Goal: Information Seeking & Learning: Learn about a topic

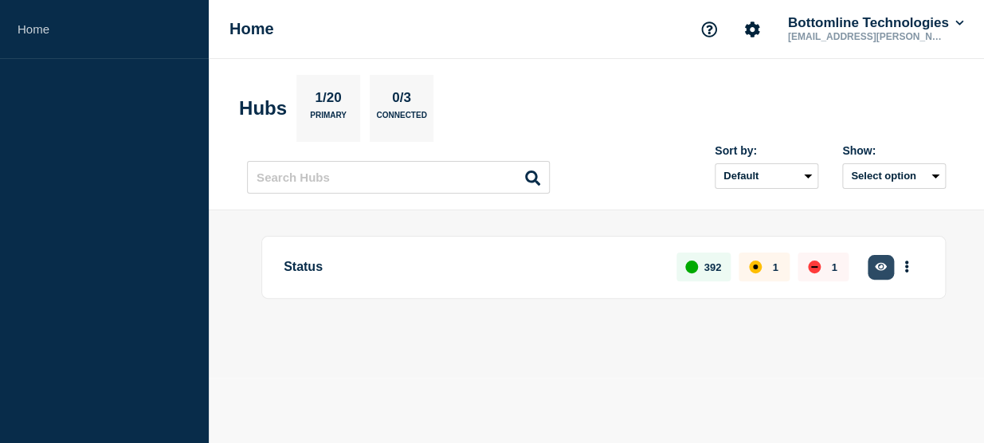
click at [877, 261] on icon "button" at bounding box center [881, 266] width 12 height 10
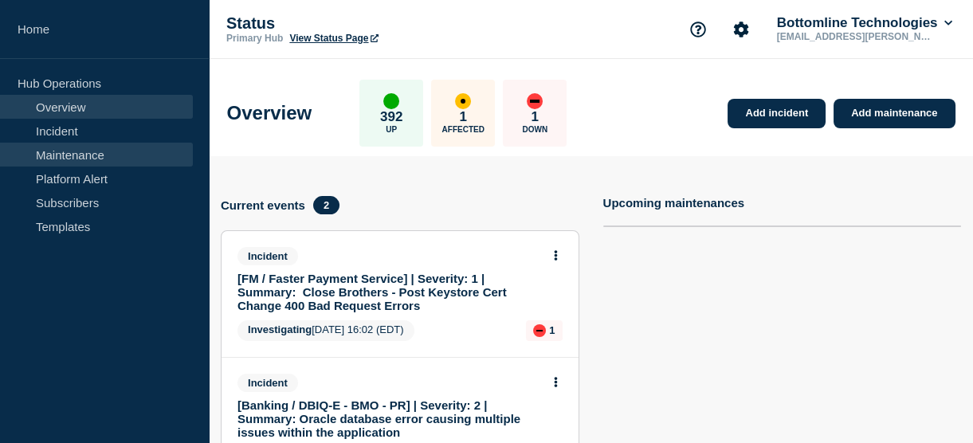
click at [84, 147] on link "Maintenance" at bounding box center [96, 155] width 193 height 24
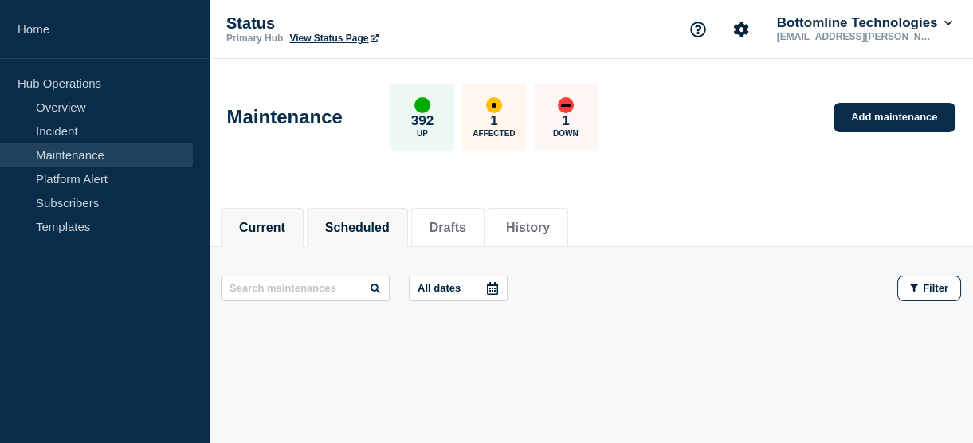
click at [390, 223] on button "Scheduled" at bounding box center [357, 228] width 65 height 14
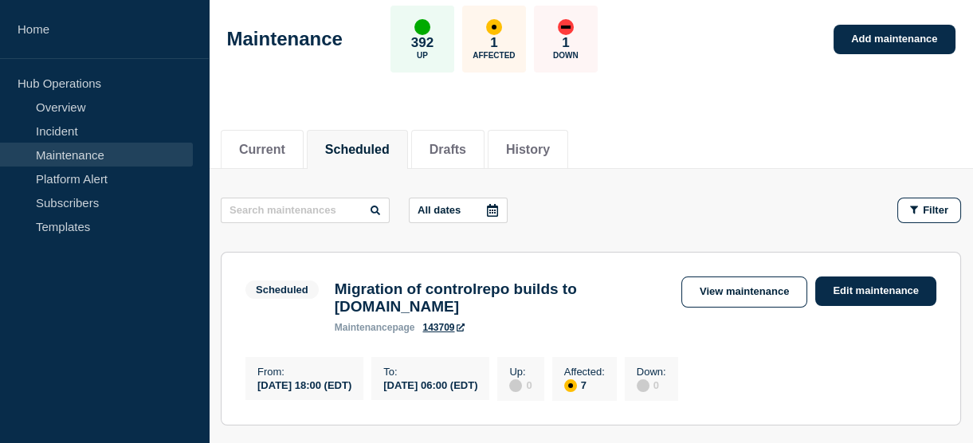
scroll to position [81, 0]
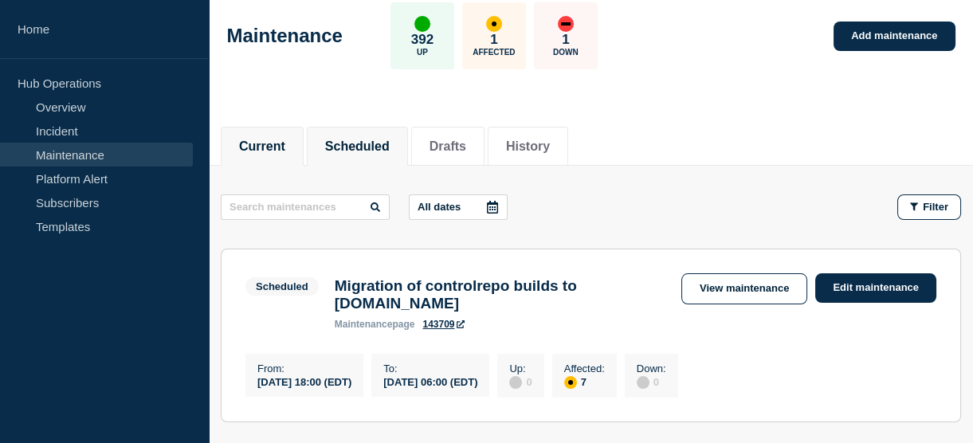
click at [273, 141] on button "Current" at bounding box center [262, 146] width 46 height 14
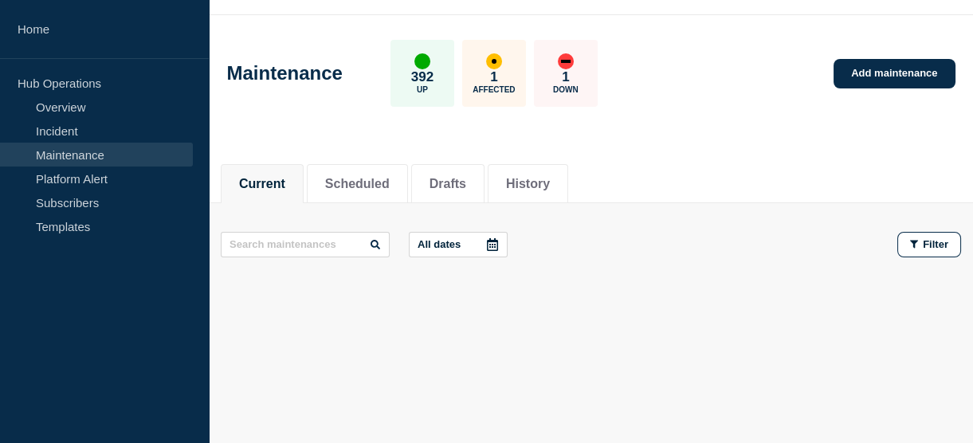
scroll to position [42, 0]
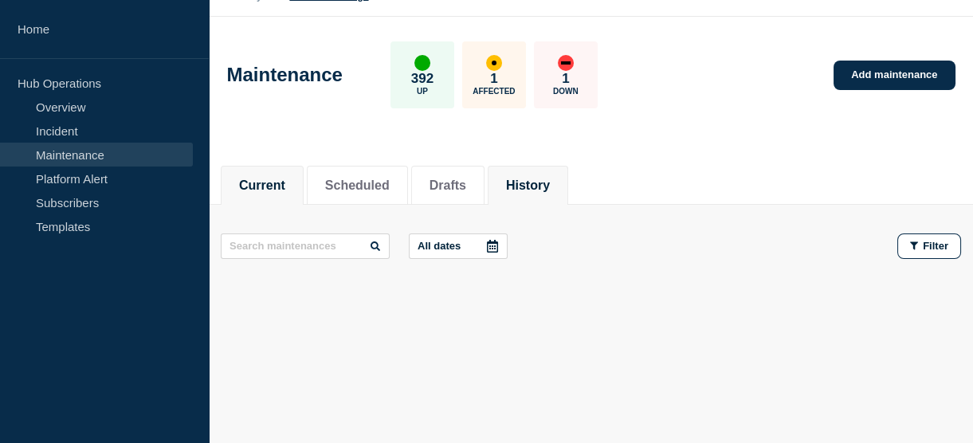
click at [548, 182] on button "History" at bounding box center [528, 185] width 44 height 14
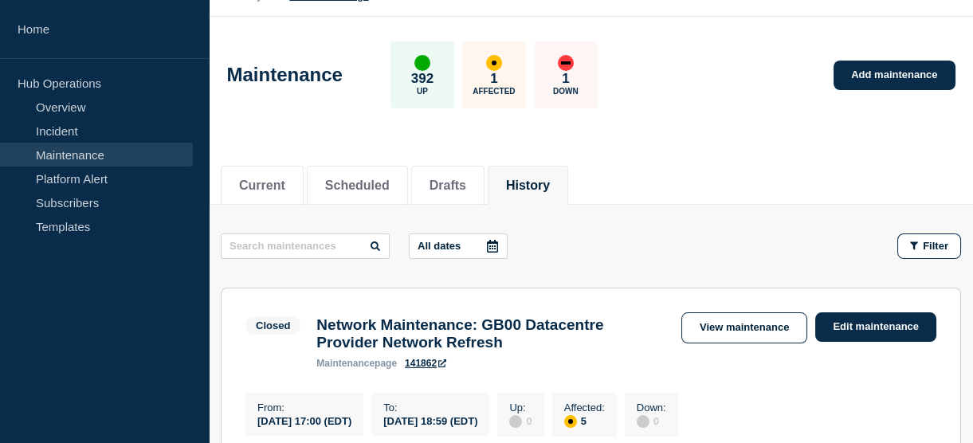
click at [496, 242] on icon at bounding box center [492, 246] width 11 height 13
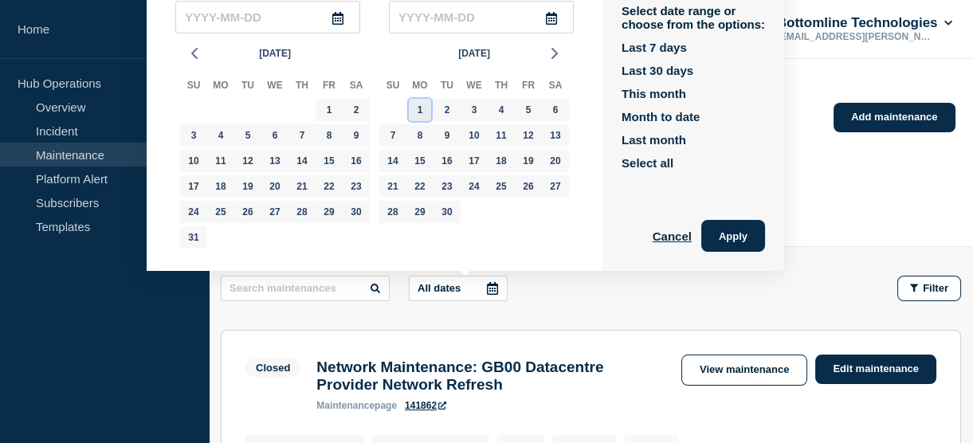
click at [415, 107] on div "1" at bounding box center [420, 110] width 22 height 22
type input "2025-09-01"
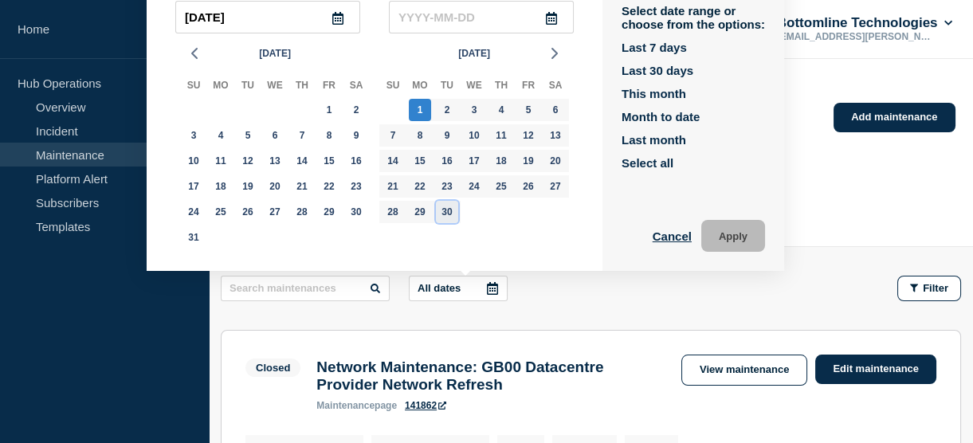
click at [447, 213] on div "30" at bounding box center [447, 212] width 22 height 22
type input "2025-09-30"
click at [719, 237] on button "Apply" at bounding box center [733, 236] width 64 height 32
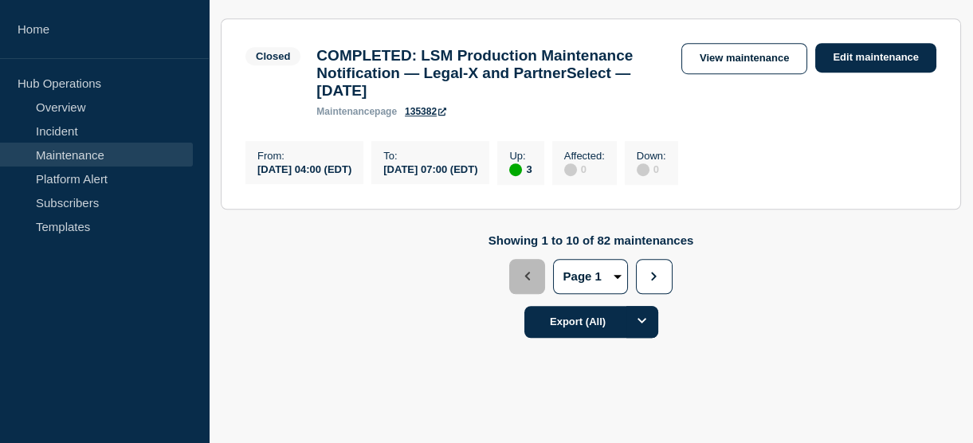
scroll to position [2316, 0]
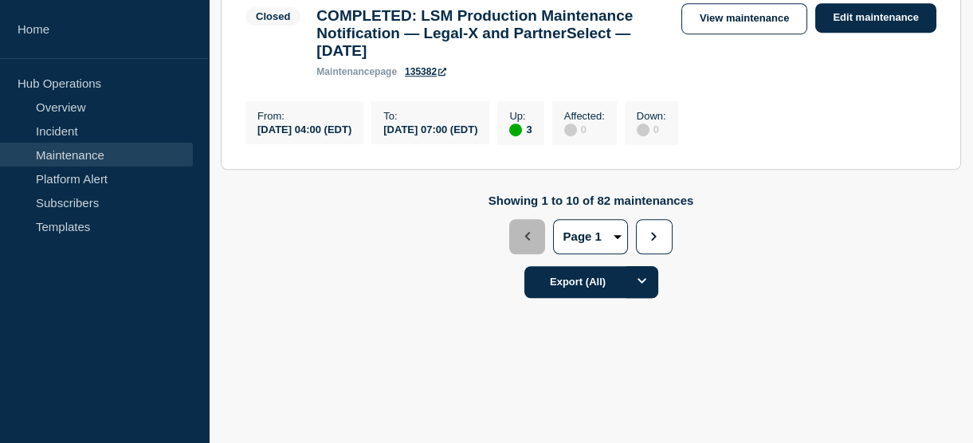
click at [617, 233] on select "Page 1 Page 2 Page 3 Page 4 Page 5 Page 6 Page 7 Page 8 Page 9" at bounding box center [590, 236] width 75 height 35
click at [724, 239] on div "Showing 1 to 10 of 82 maintenances Previous Page 1 Page 2 Page 3 Page 4 Page 5 …" at bounding box center [591, 247] width 764 height 106
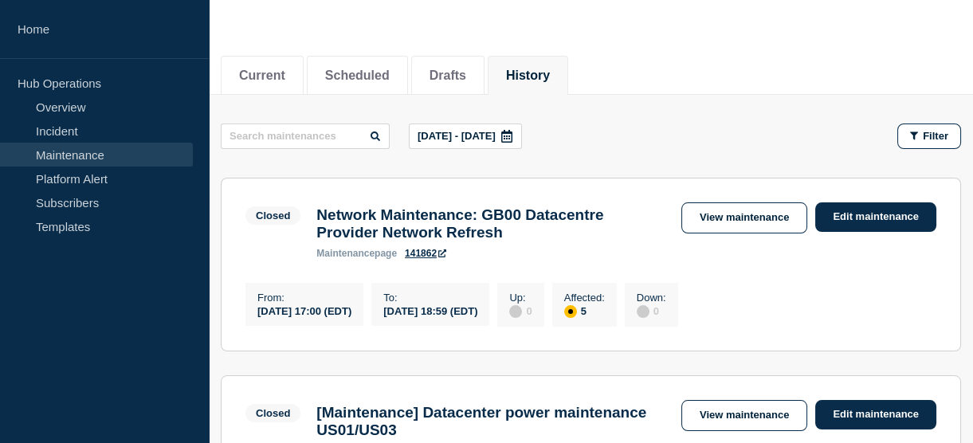
scroll to position [162, 0]
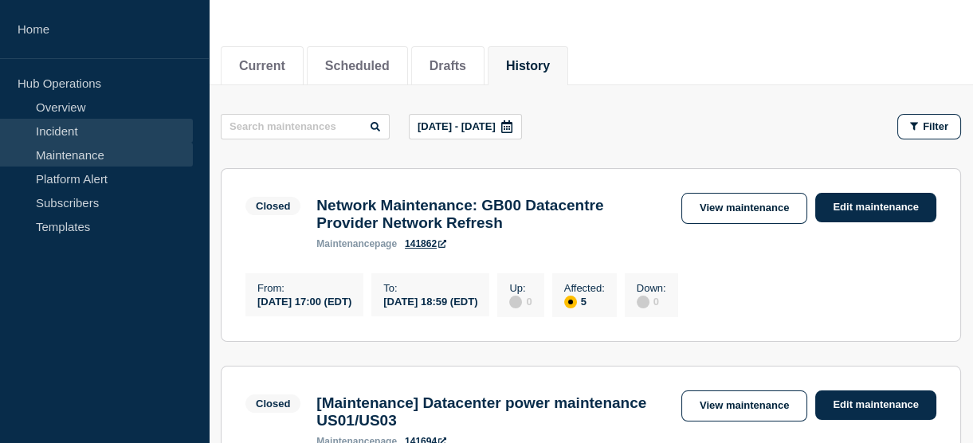
click at [73, 123] on link "Incident" at bounding box center [96, 131] width 193 height 24
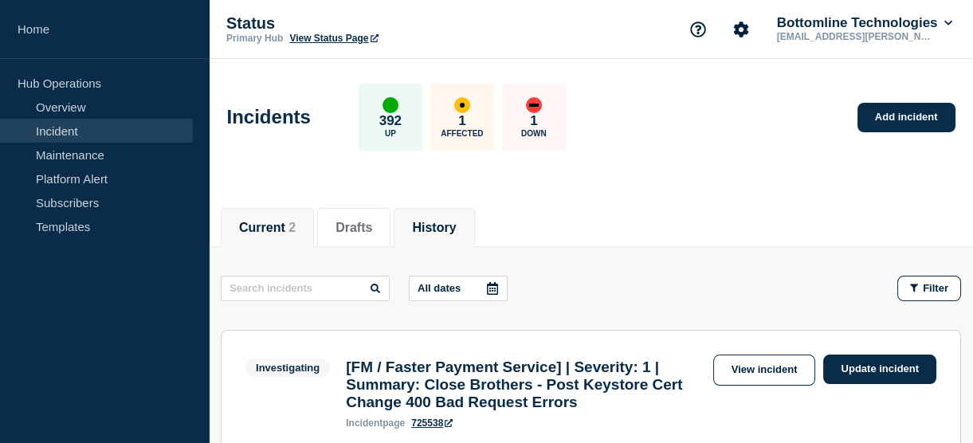
click at [446, 221] on button "History" at bounding box center [434, 228] width 44 height 14
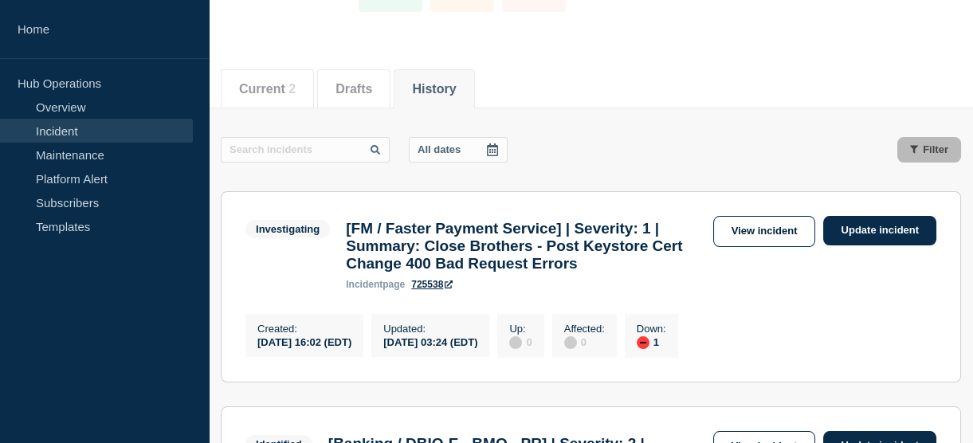
scroll to position [140, 0]
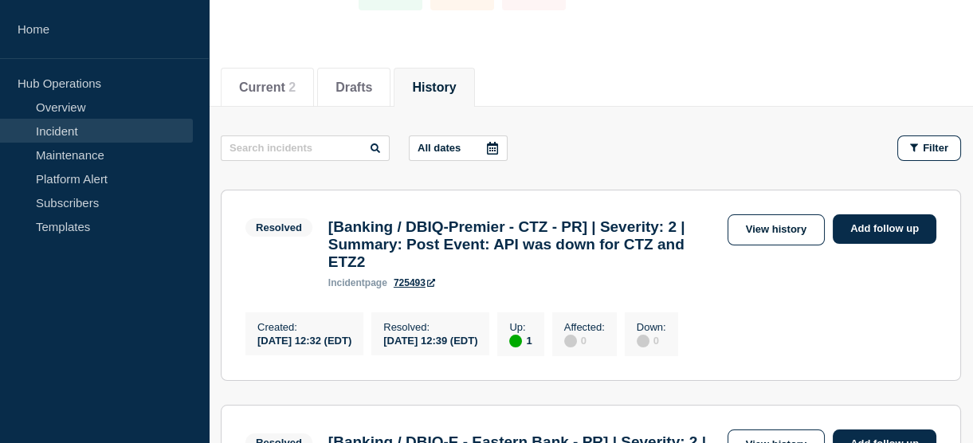
click at [496, 144] on icon at bounding box center [492, 148] width 11 height 13
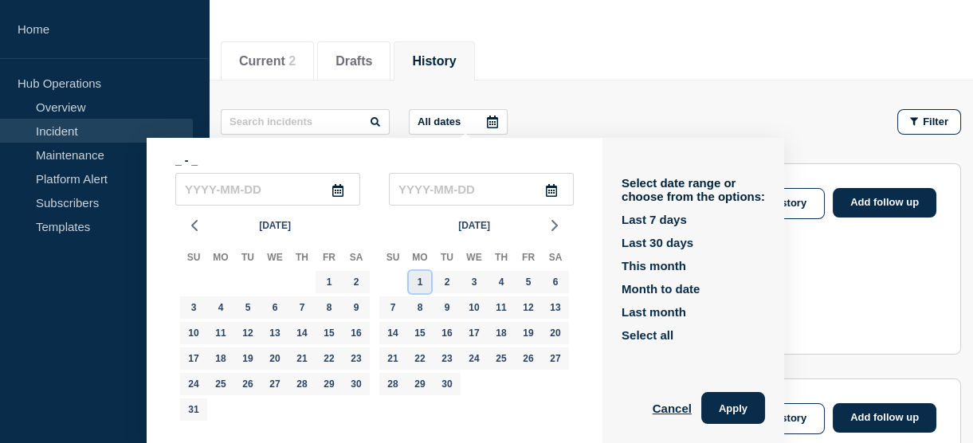
click at [414, 278] on div "1" at bounding box center [420, 282] width 22 height 22
type input "2025-09-01"
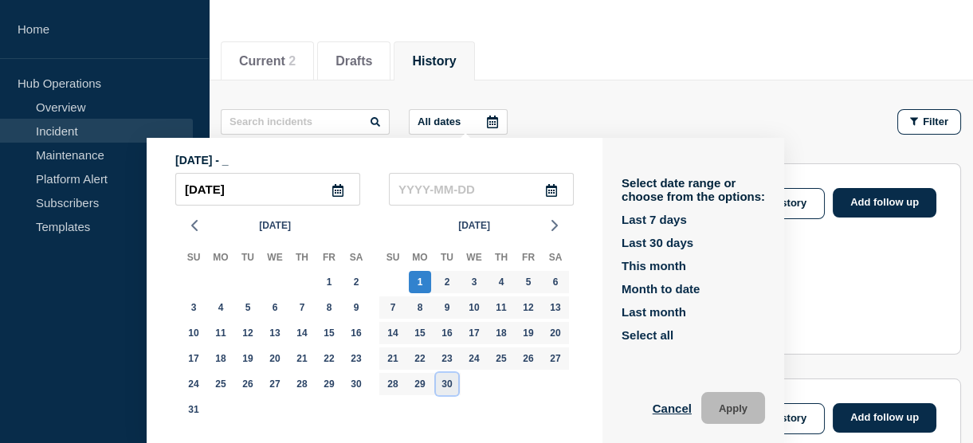
click at [445, 385] on div "30" at bounding box center [447, 384] width 22 height 22
type input "2025-09-30"
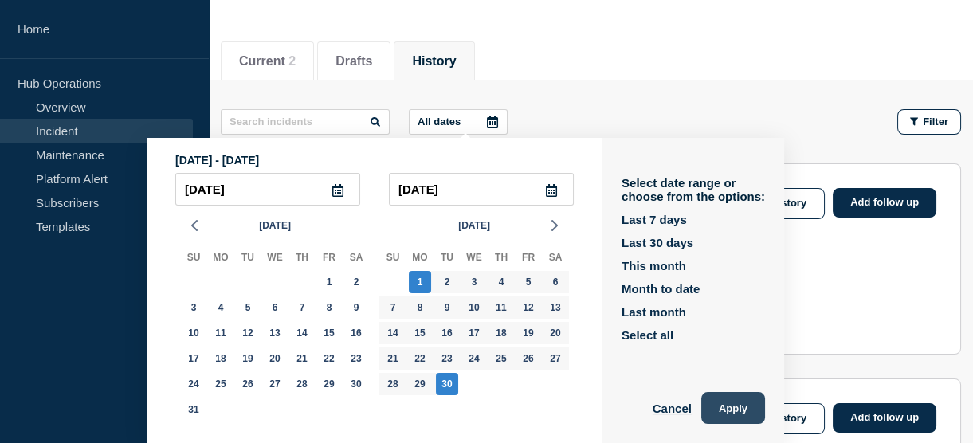
click at [712, 406] on button "Apply" at bounding box center [733, 408] width 64 height 32
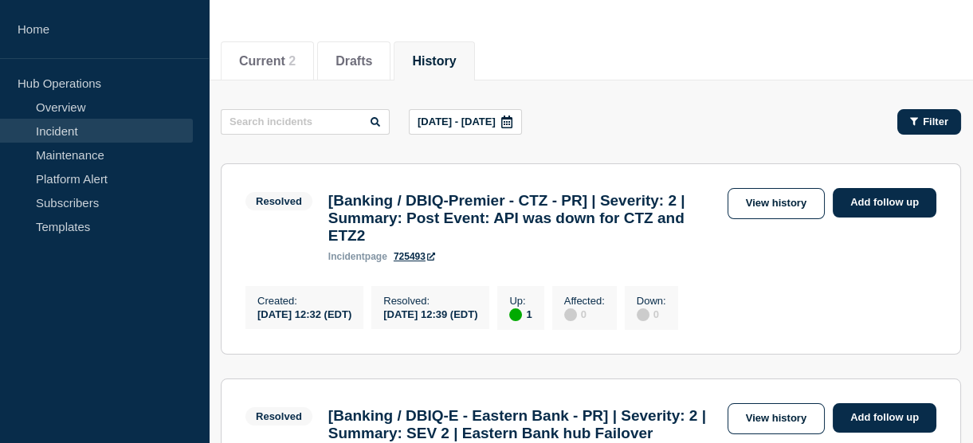
click at [928, 124] on span "Filter" at bounding box center [935, 122] width 25 height 12
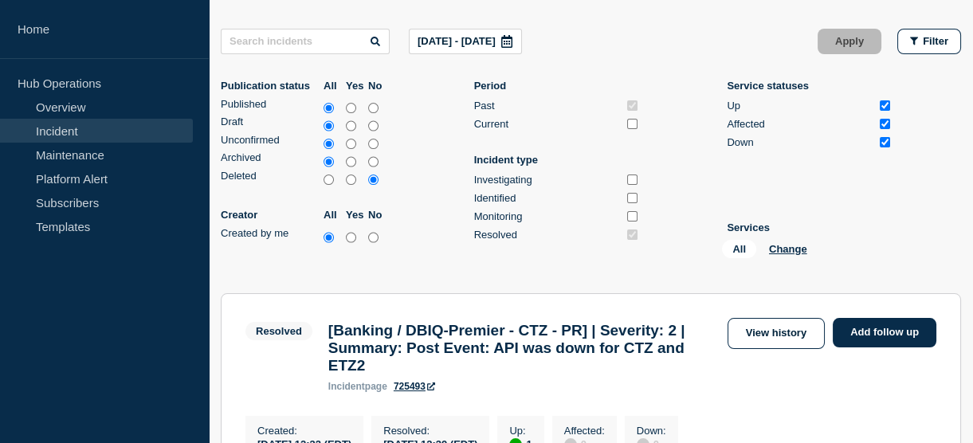
scroll to position [280, 0]
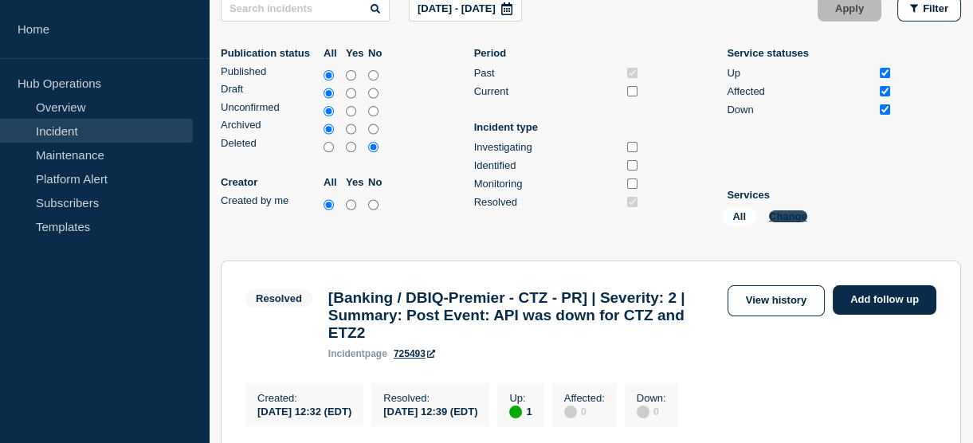
click at [793, 217] on button "Change" at bounding box center [788, 216] width 38 height 12
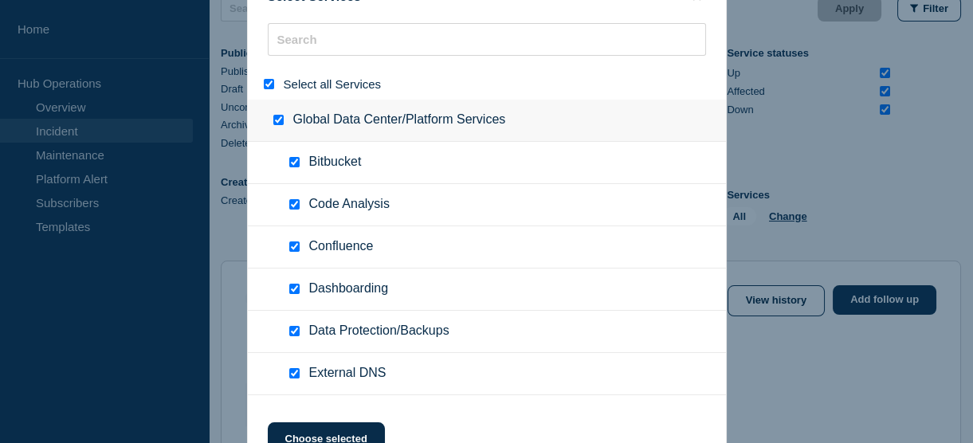
click at [264, 81] on input "select all" at bounding box center [269, 84] width 10 height 10
checkbox input "false"
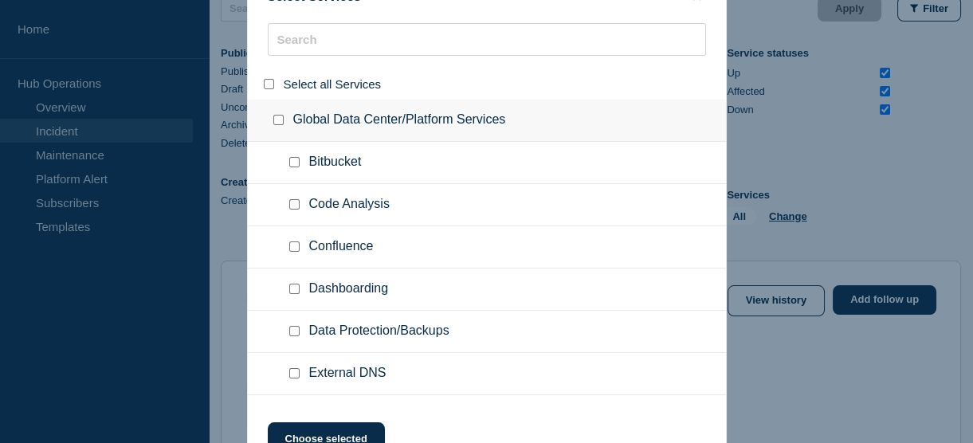
checkbox input "false"
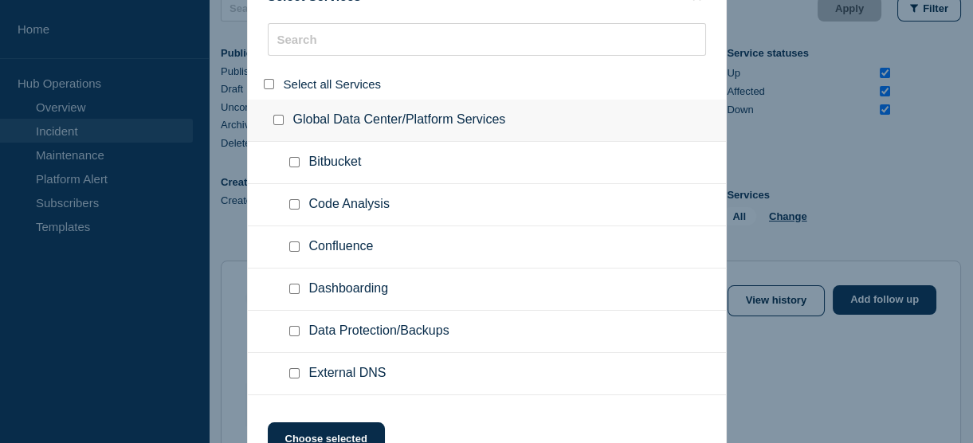
checkbox input "false"
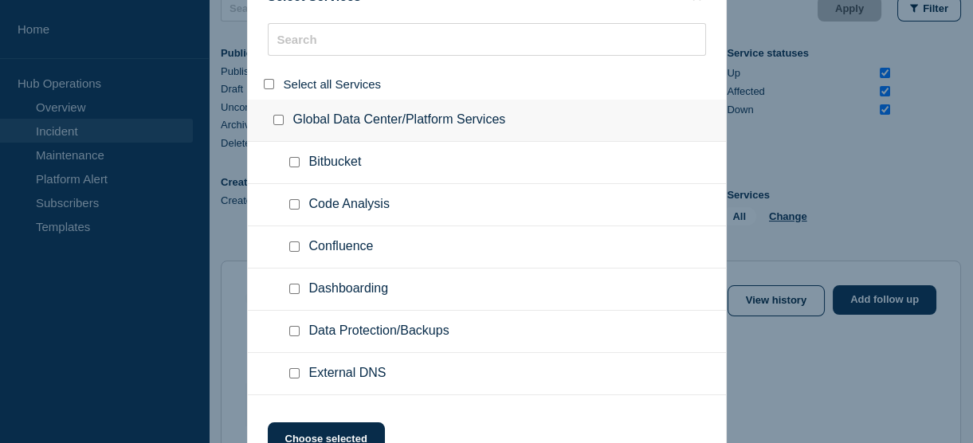
checkbox input "false"
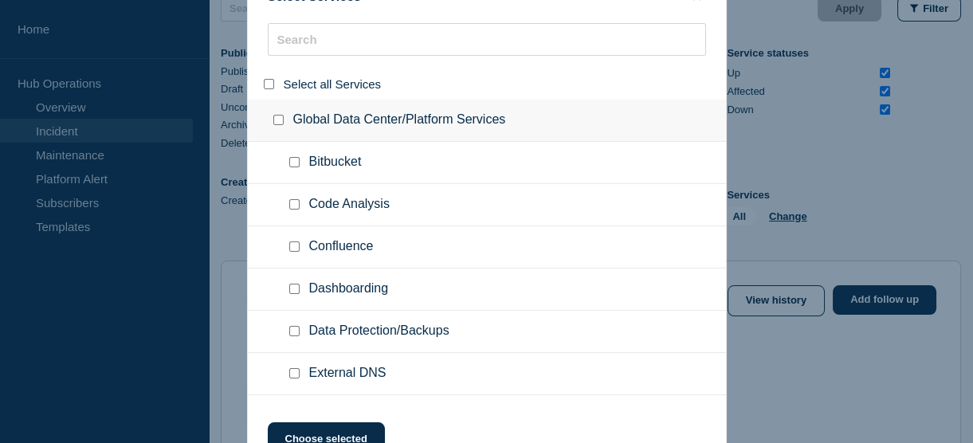
checkbox input "false"
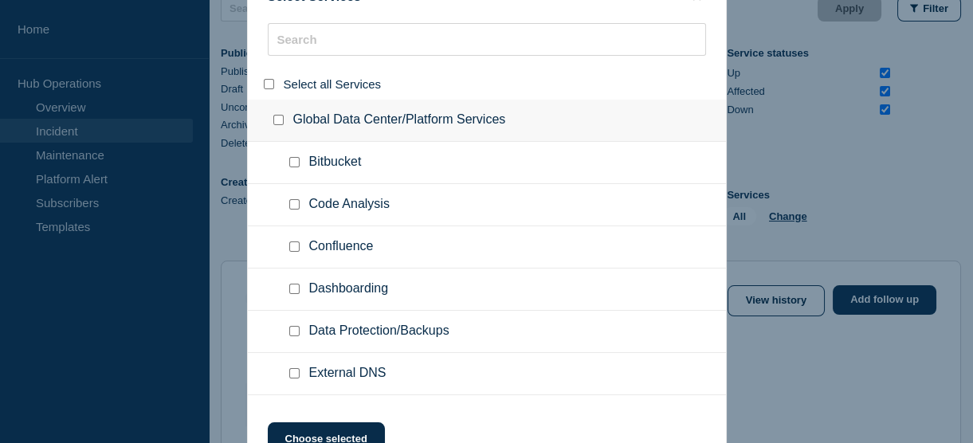
checkbox input "false"
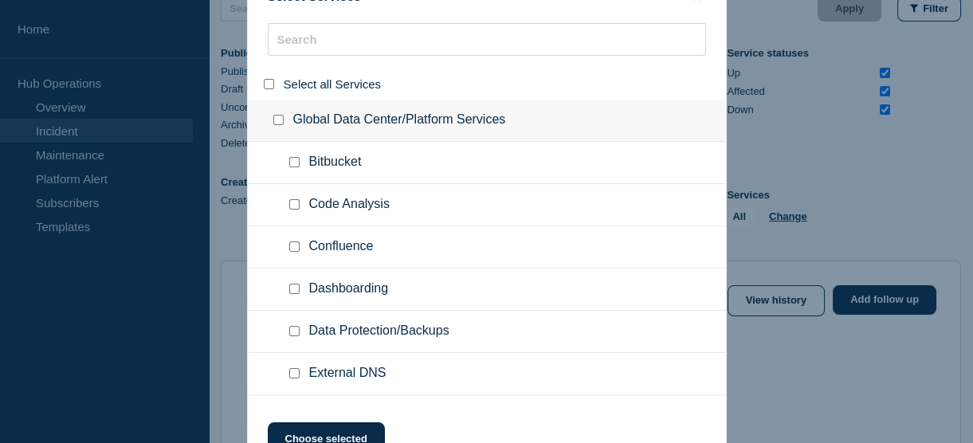
checkbox input "false"
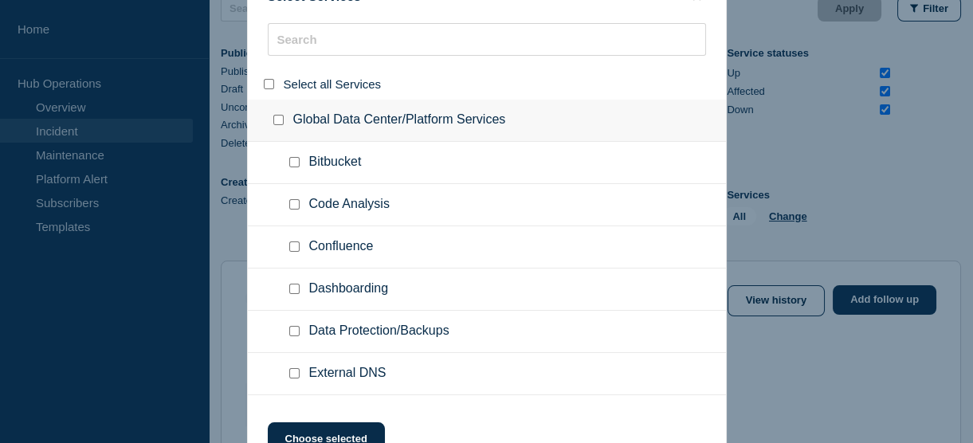
checkbox input "false"
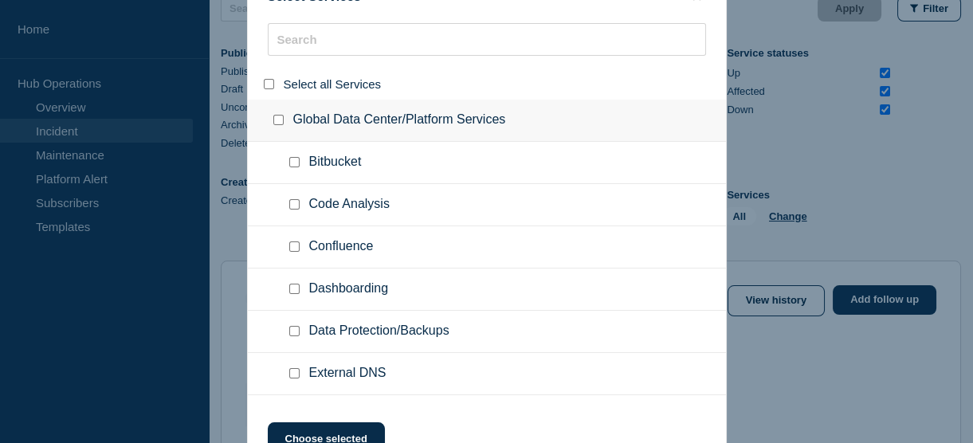
checkbox input "false"
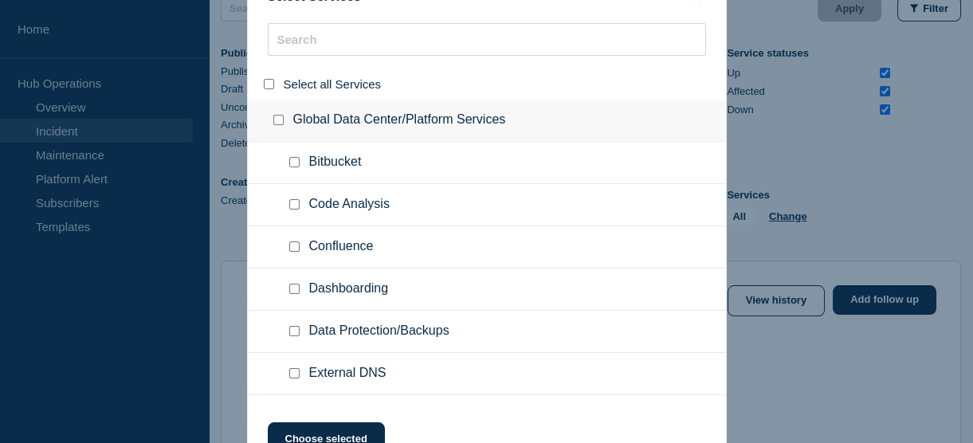
checkbox input "false"
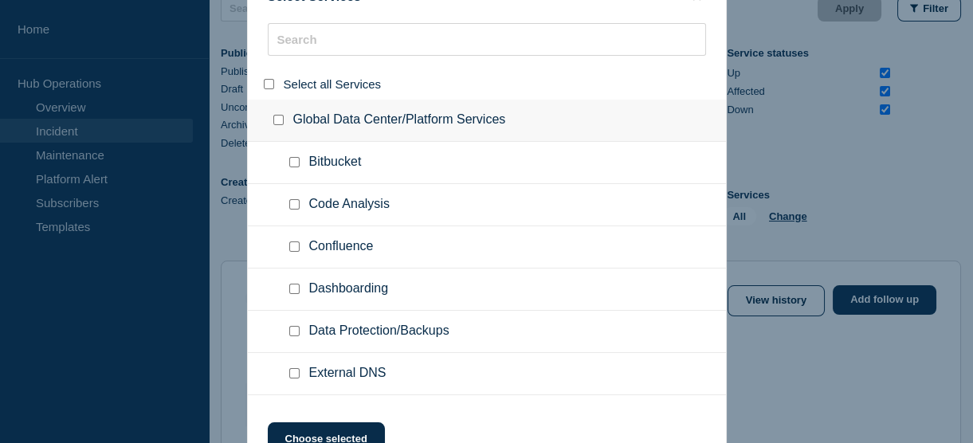
checkbox input "false"
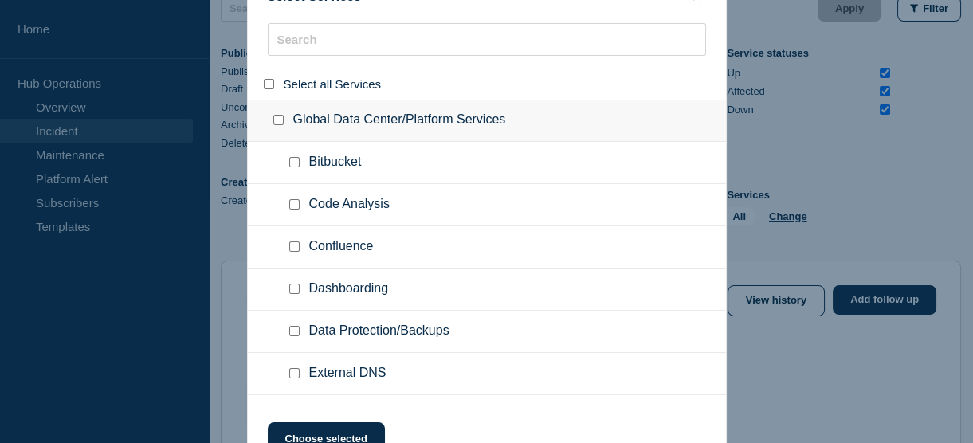
checkbox input "false"
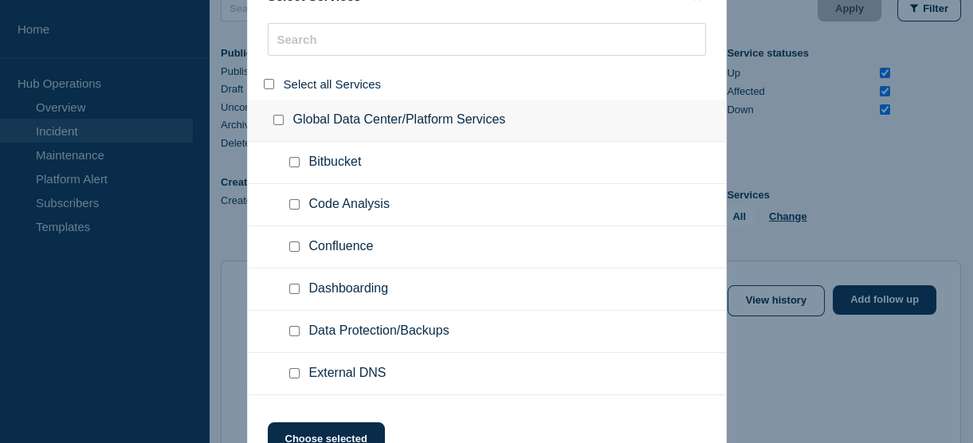
checkbox input "false"
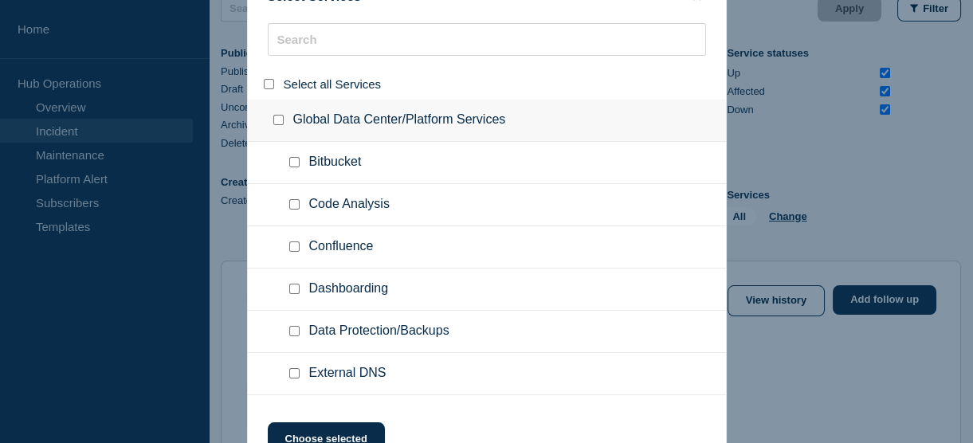
checkbox input "false"
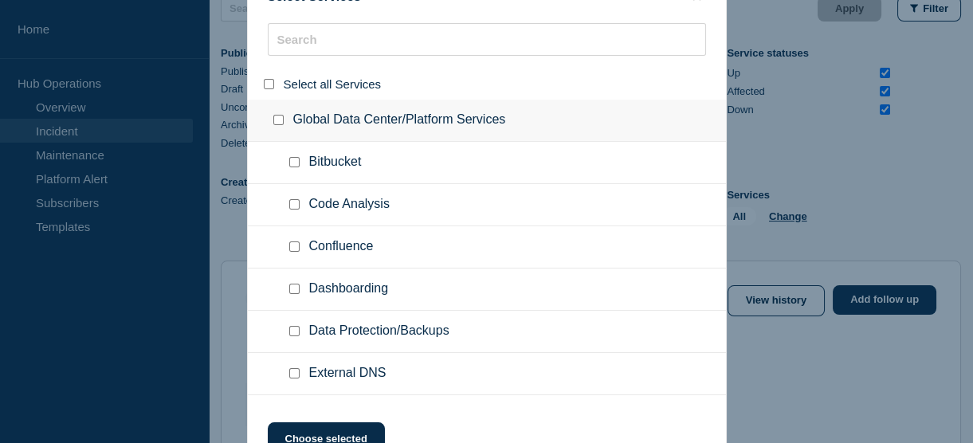
checkbox input "false"
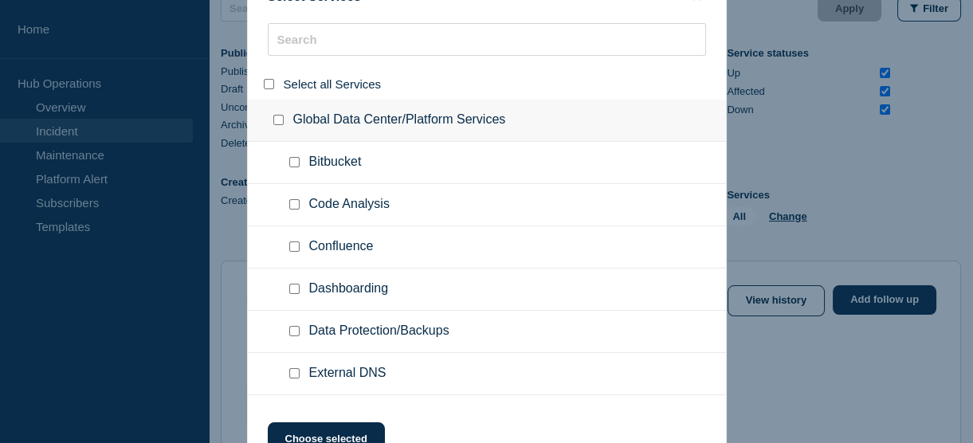
checkbox input "false"
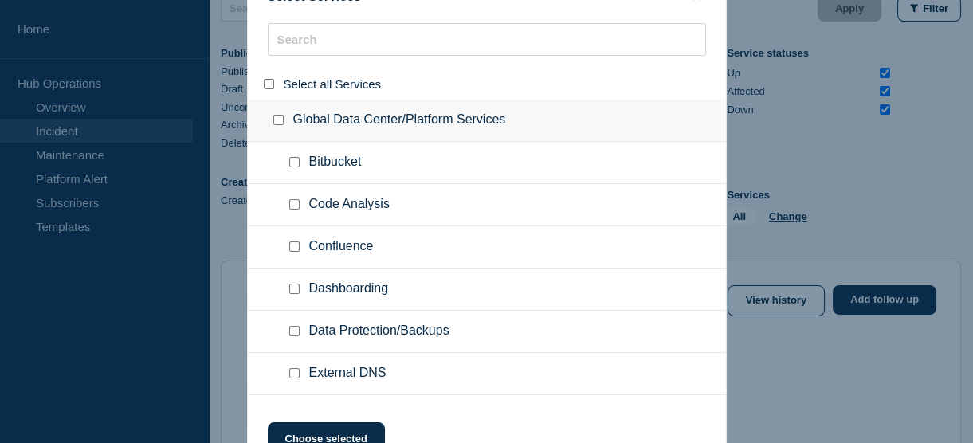
checkbox input "false"
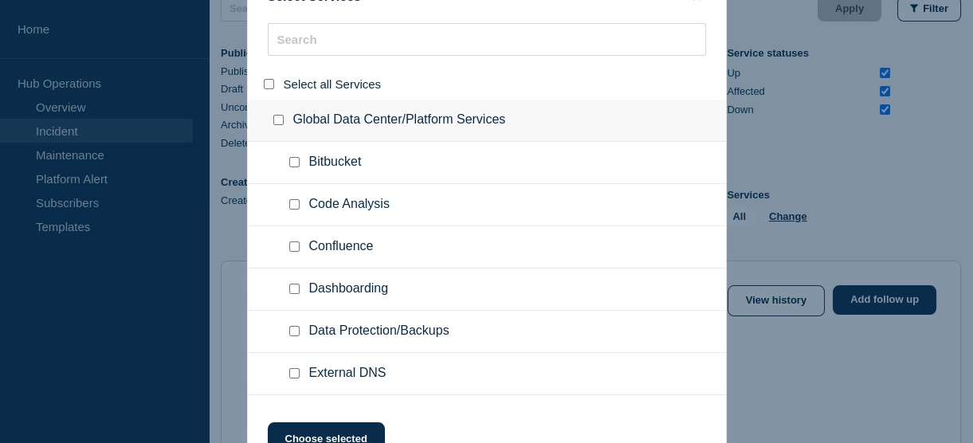
checkbox input "false"
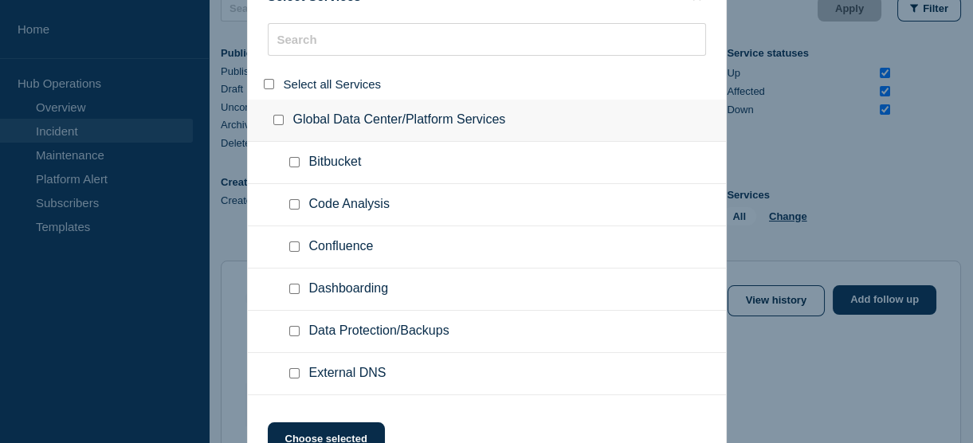
checkbox input "false"
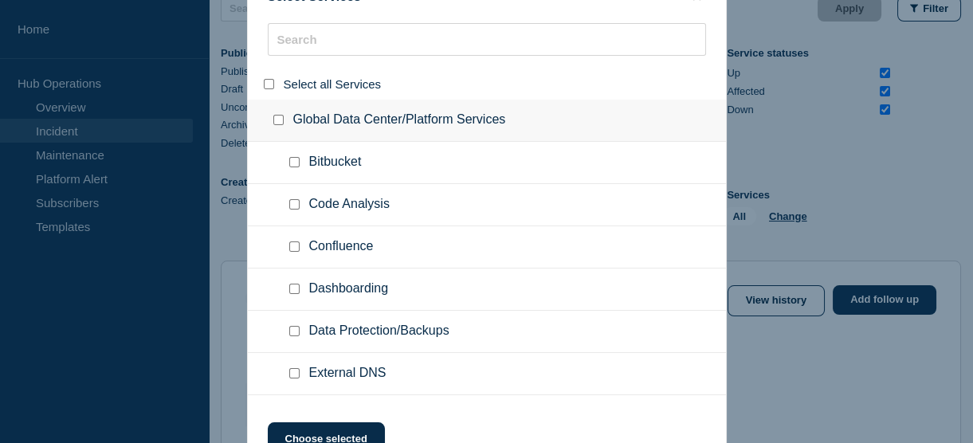
checkbox input "false"
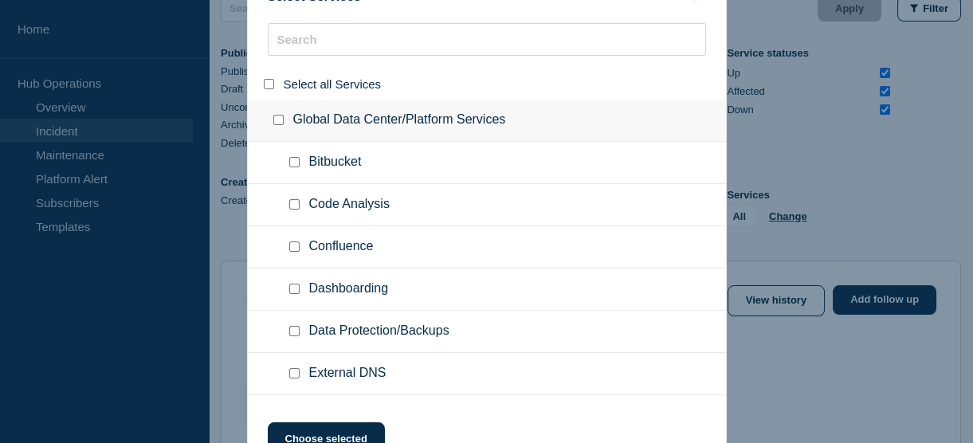
checkbox input "false"
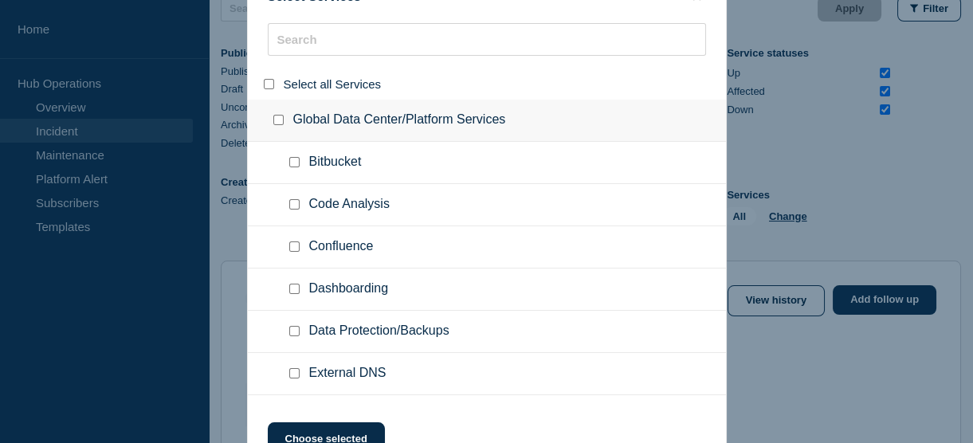
checkbox input "false"
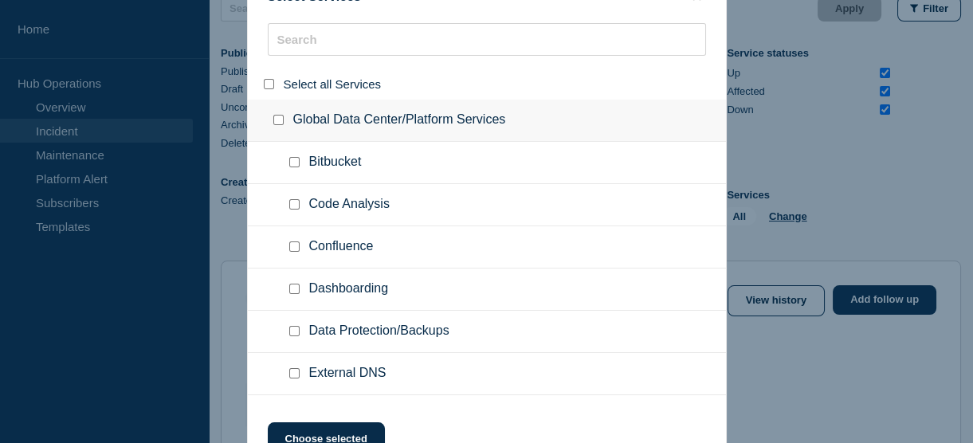
checkbox input "false"
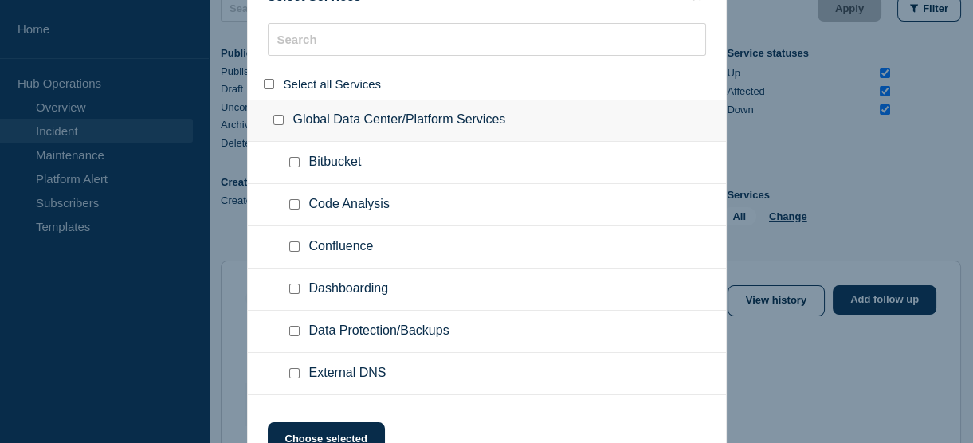
checkbox input "false"
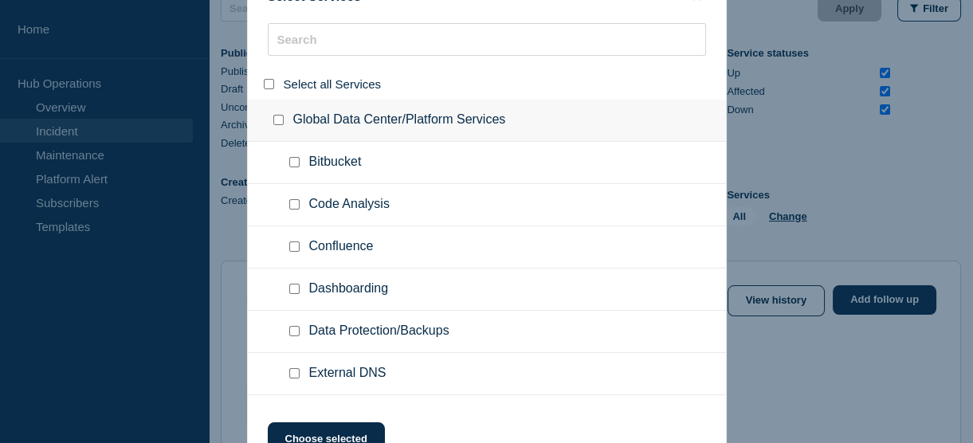
checkbox input "false"
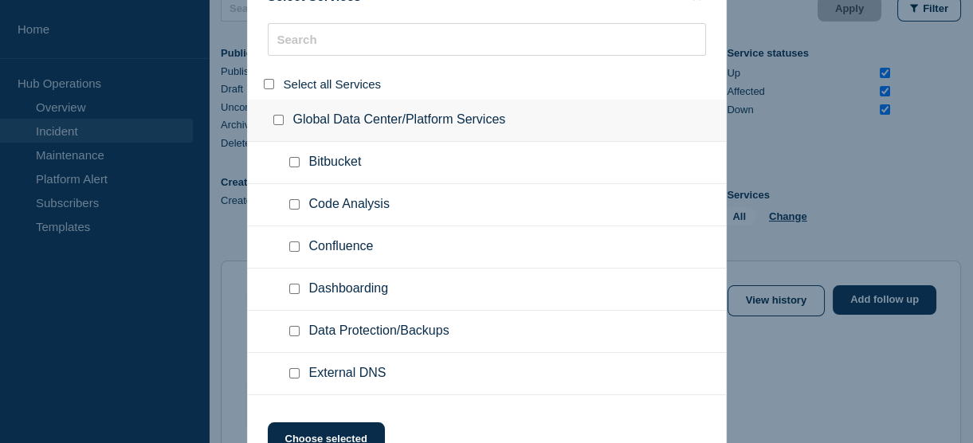
checkbox input "false"
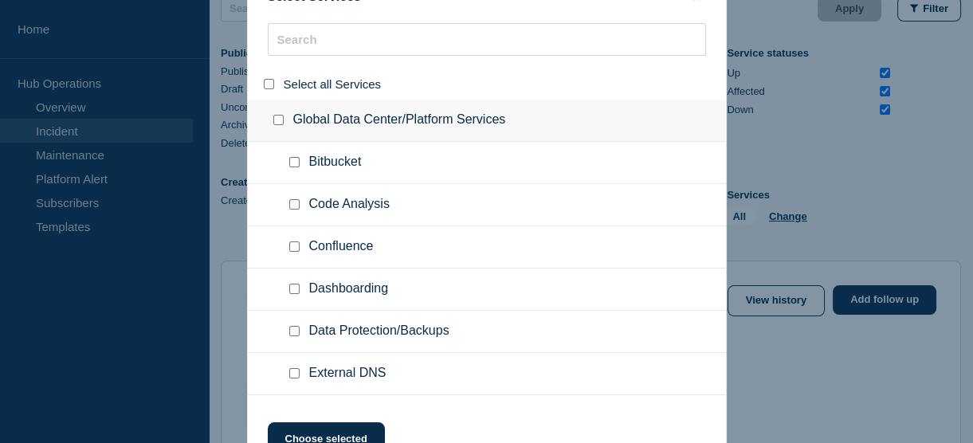
checkbox input "false"
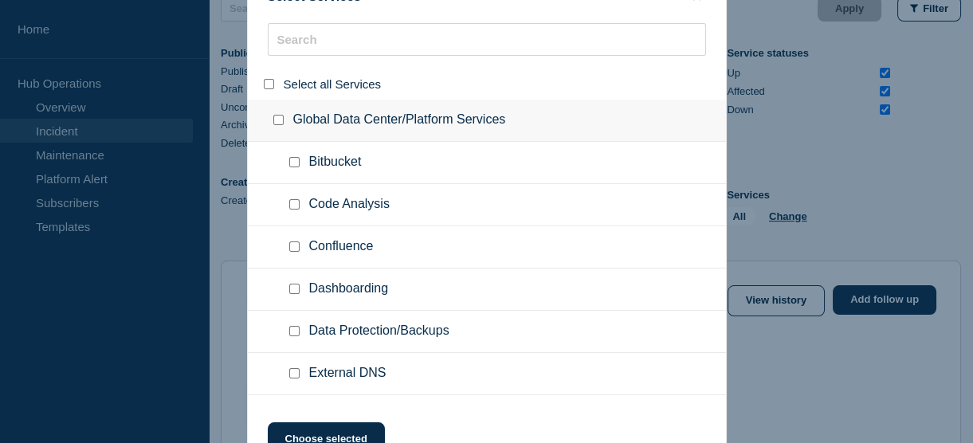
checkbox input "false"
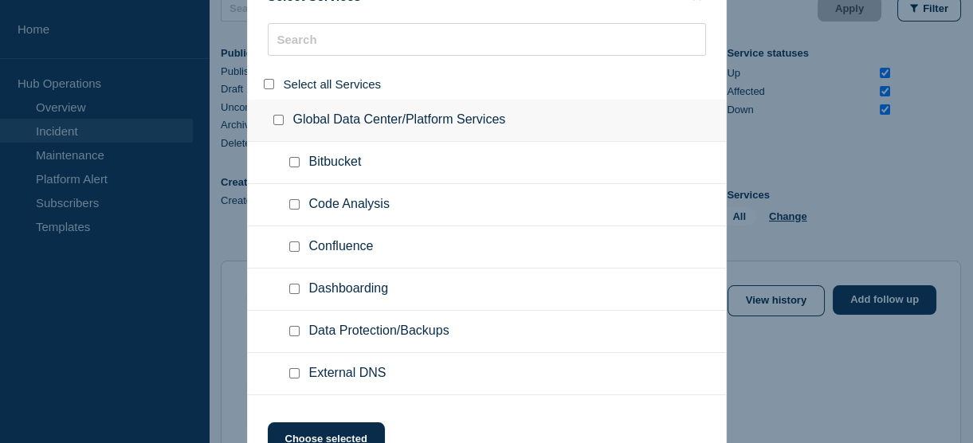
checkbox input "false"
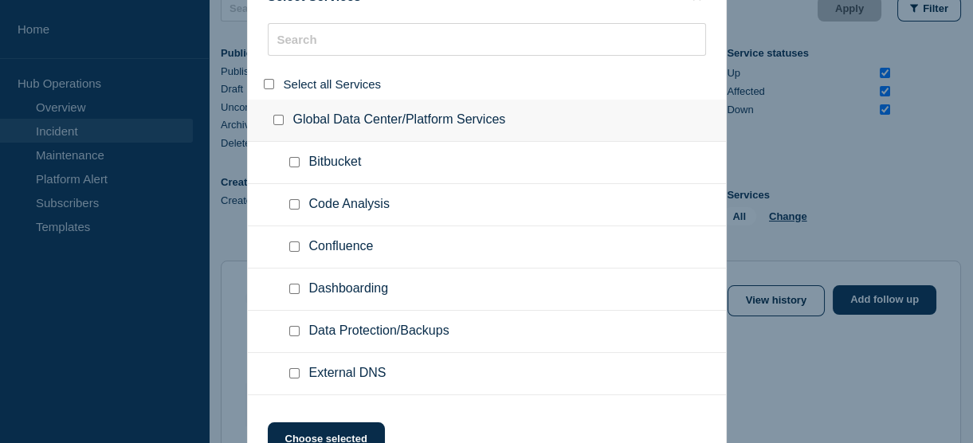
checkbox input "false"
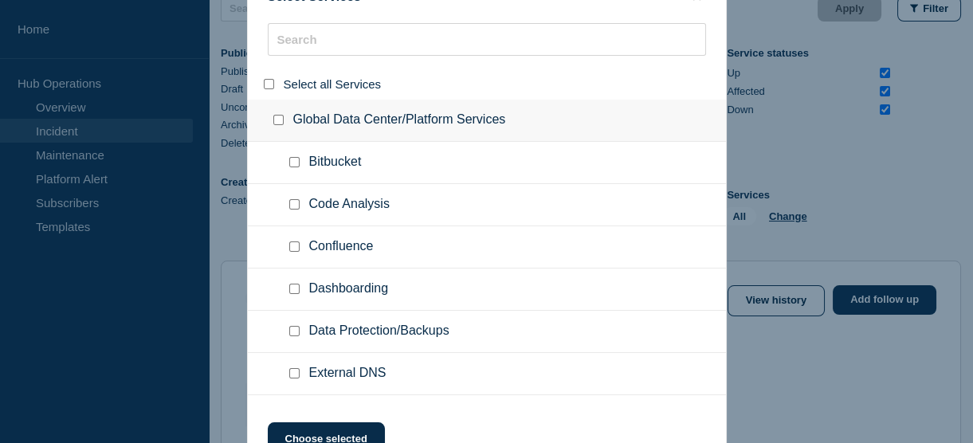
checkbox input "false"
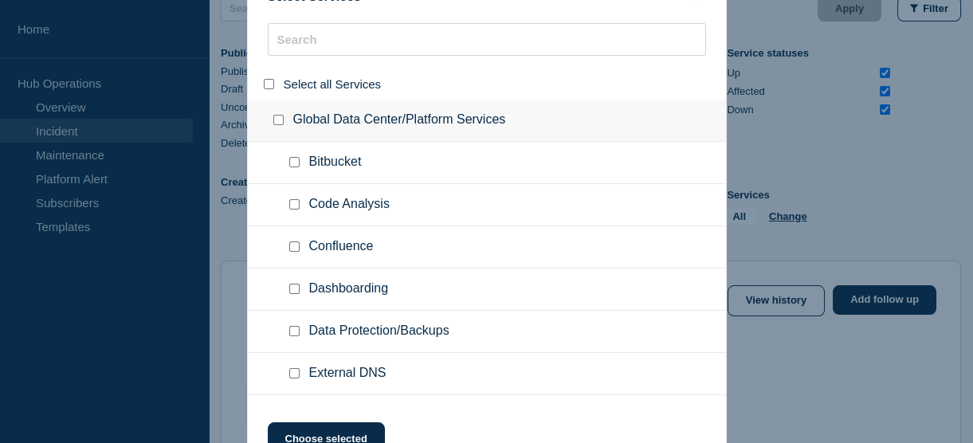
checkbox input "false"
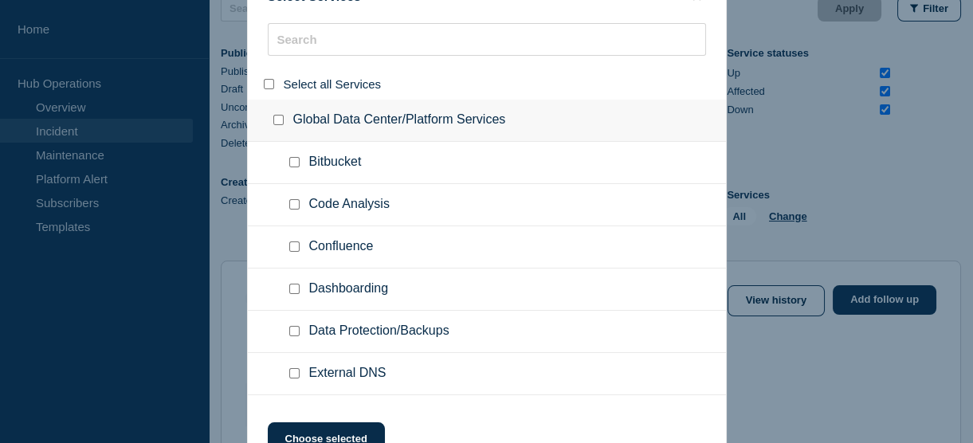
checkbox input "false"
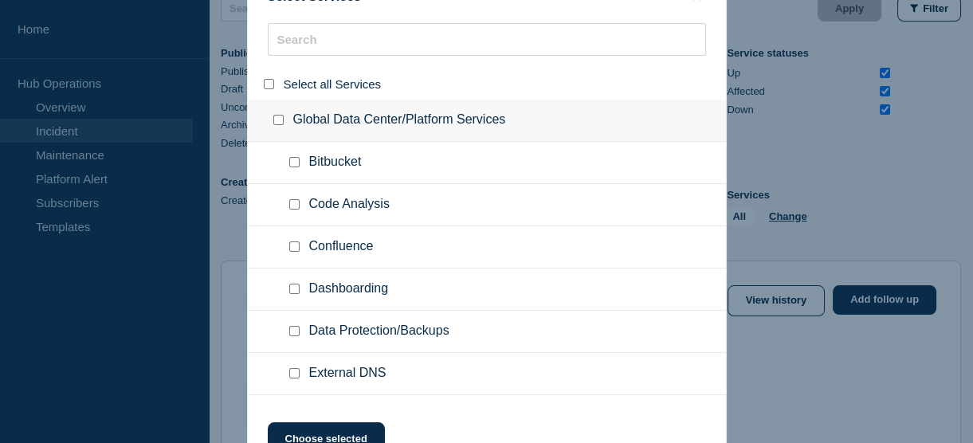
checkbox input "false"
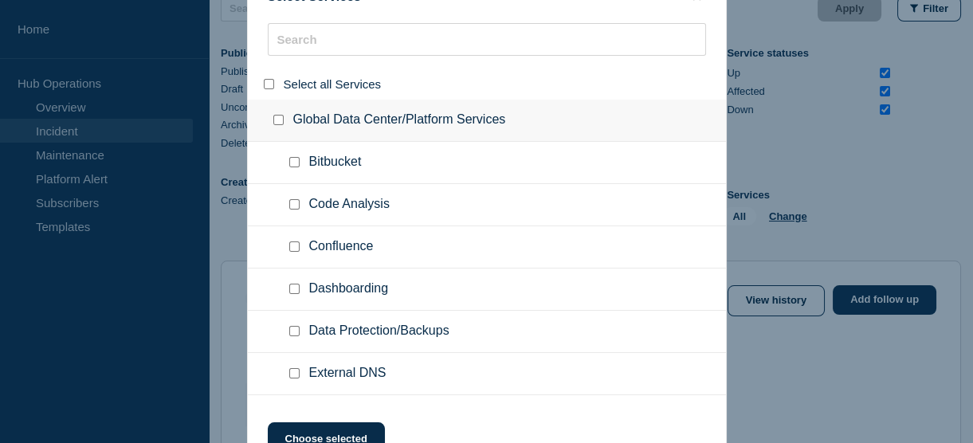
checkbox input "false"
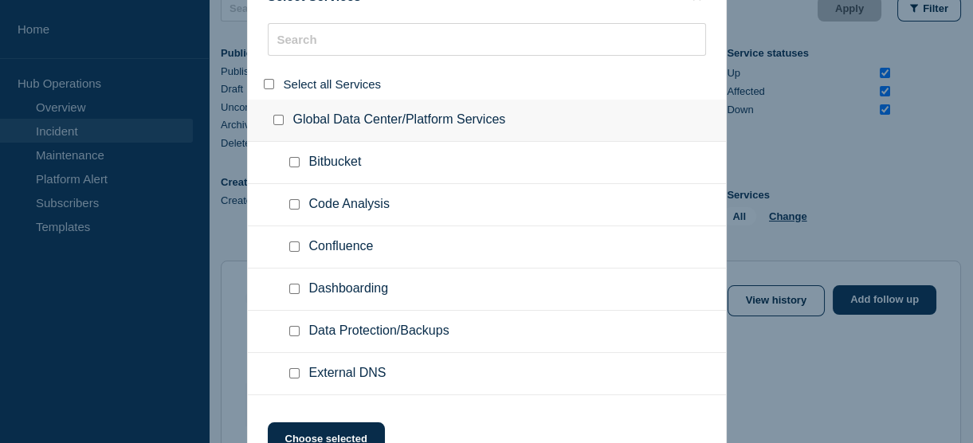
checkbox input "false"
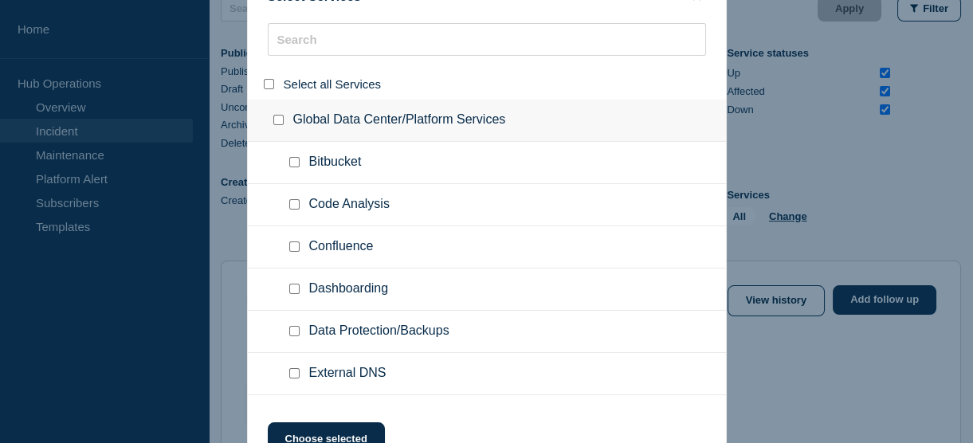
checkbox input "false"
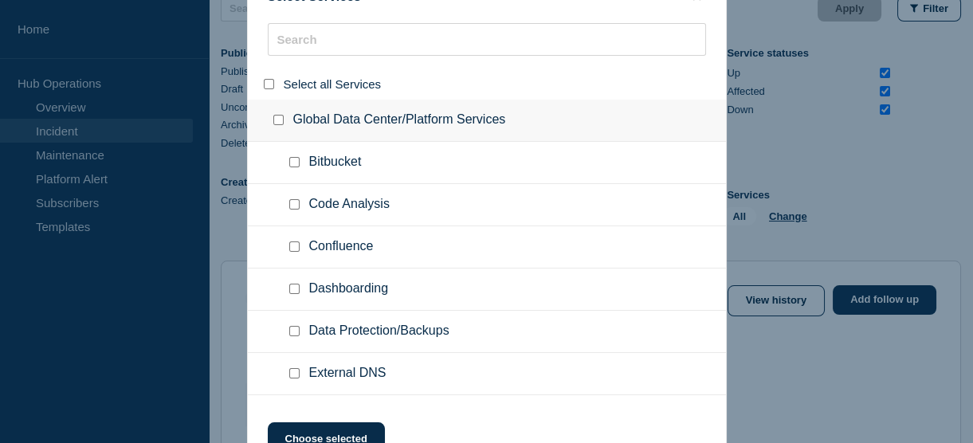
checkbox input "false"
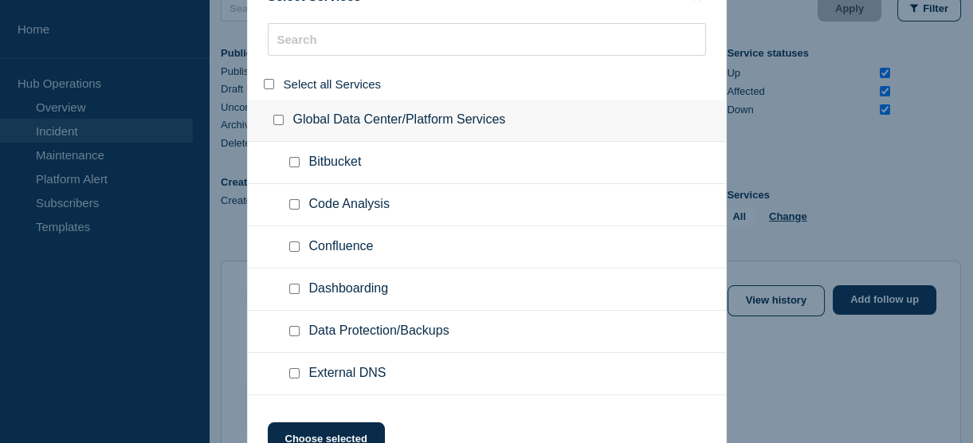
checkbox input "false"
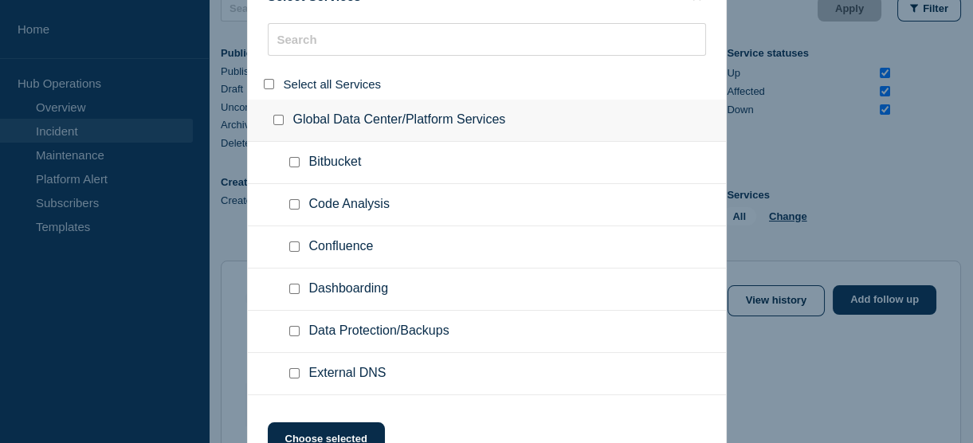
checkbox input "false"
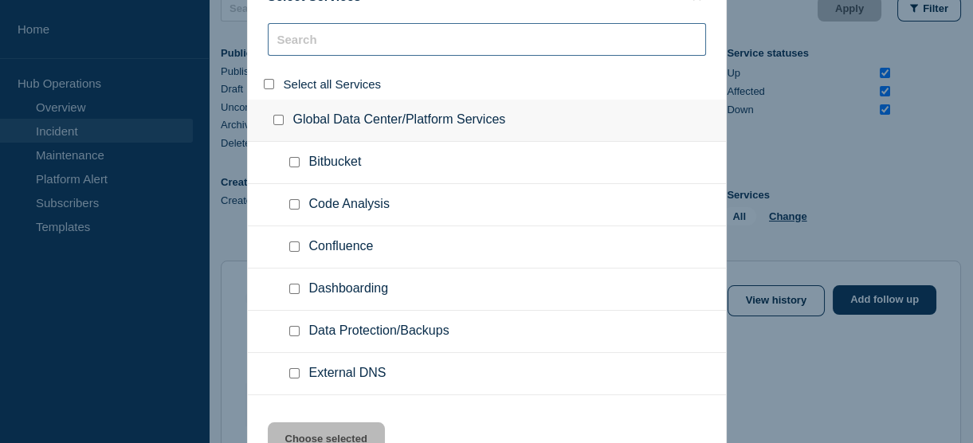
click at [330, 43] on input "search" at bounding box center [487, 39] width 438 height 33
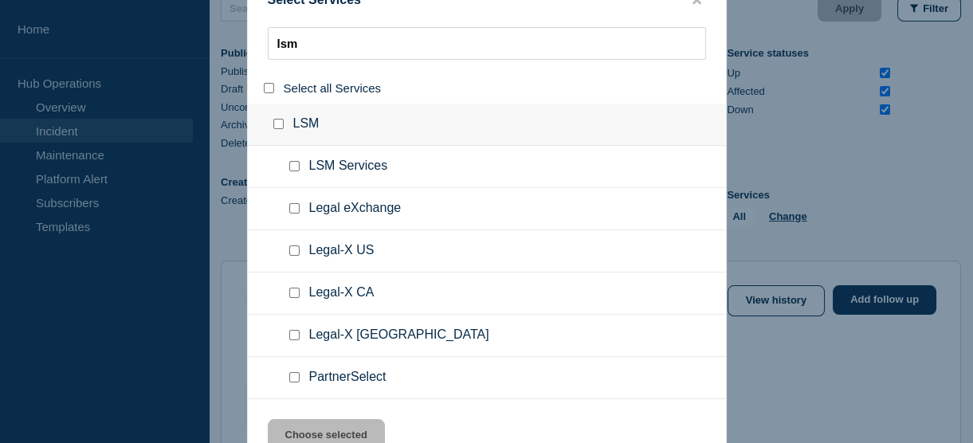
click at [279, 122] on input "group: LSM" at bounding box center [278, 124] width 10 height 10
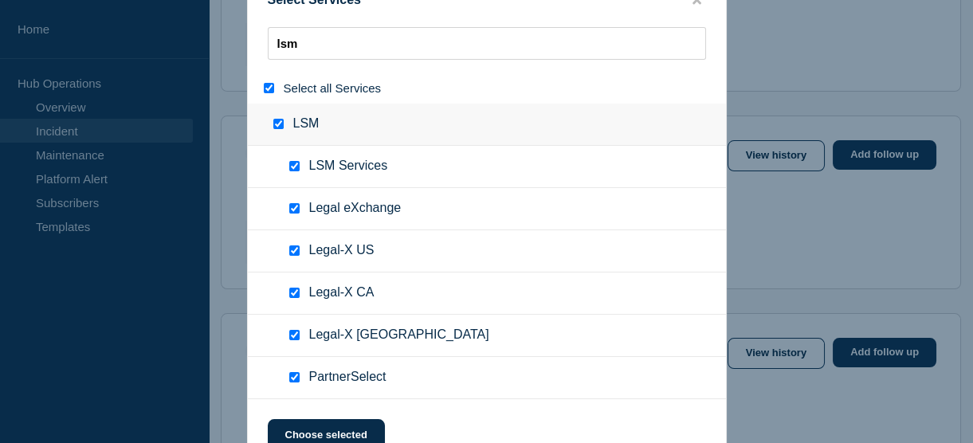
scroll to position [680, 0]
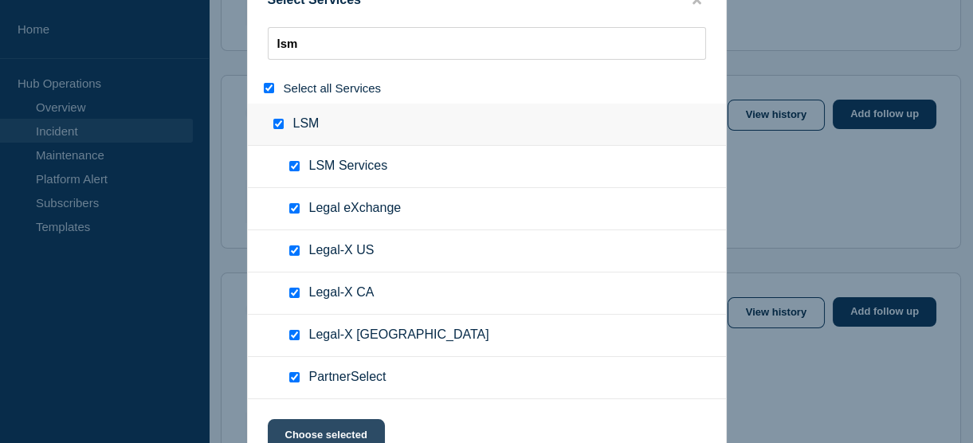
click at [331, 429] on button "Choose selected" at bounding box center [326, 435] width 117 height 32
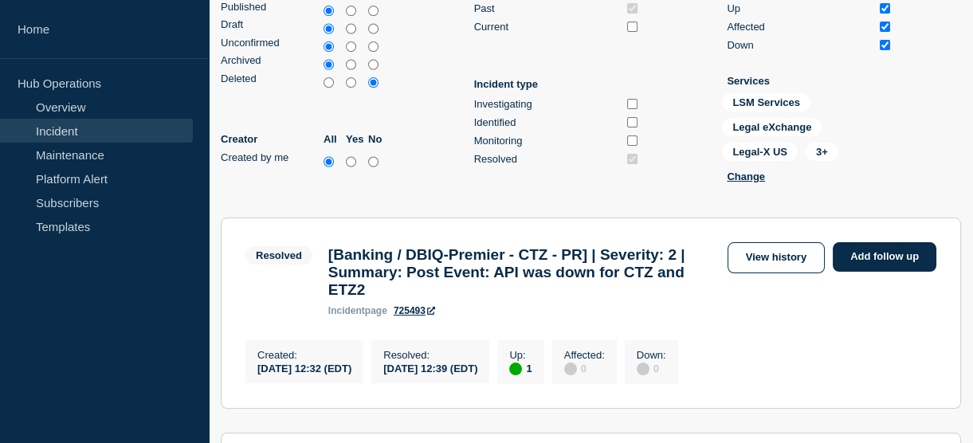
scroll to position [0, 0]
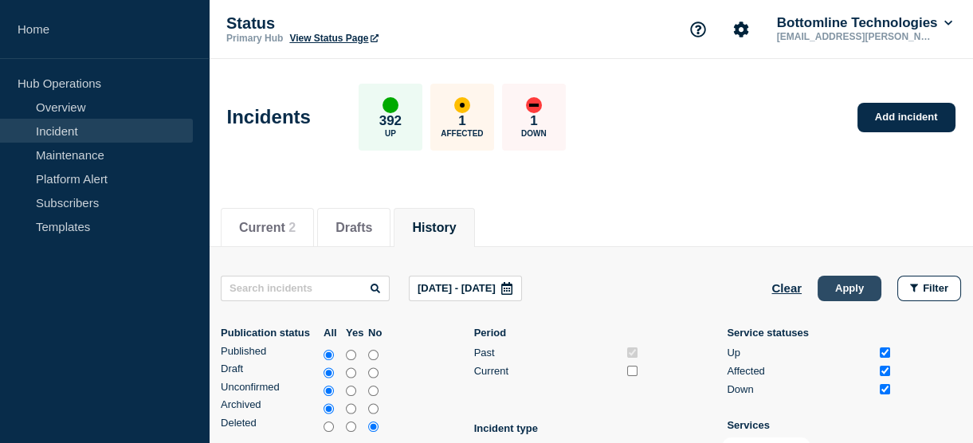
click at [845, 288] on button "Apply" at bounding box center [850, 288] width 64 height 25
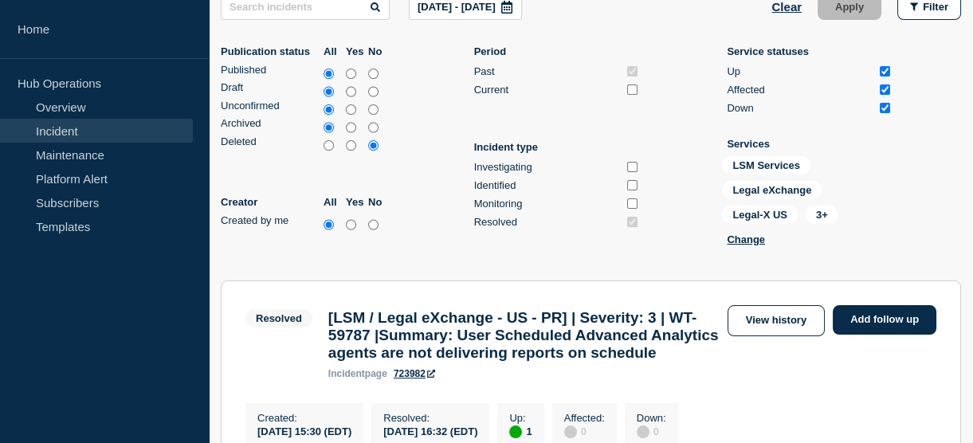
scroll to position [280, 0]
click at [631, 163] on input "Investigating" at bounding box center [632, 168] width 10 height 10
click at [629, 182] on input "Identified" at bounding box center [632, 186] width 10 height 10
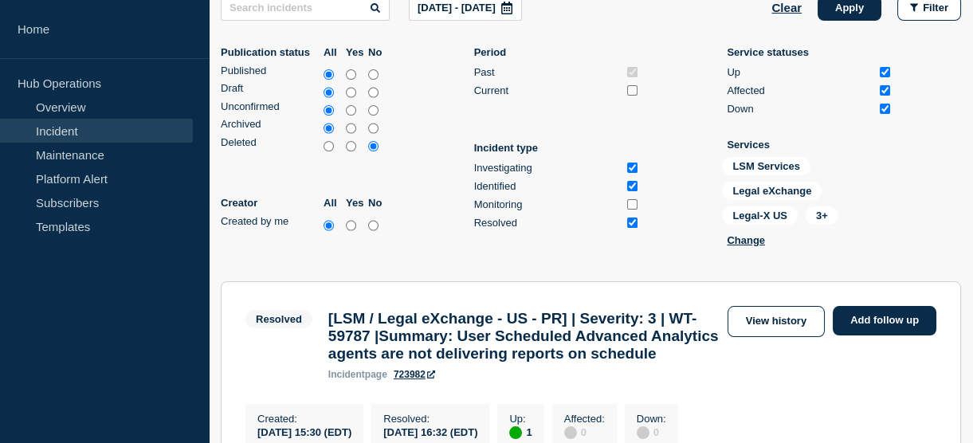
click at [630, 201] on input "Monitoring" at bounding box center [632, 204] width 10 height 10
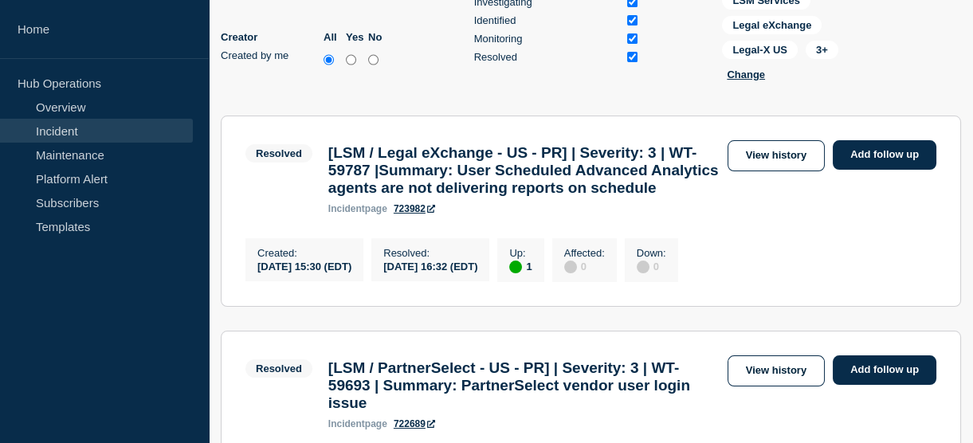
scroll to position [448, 0]
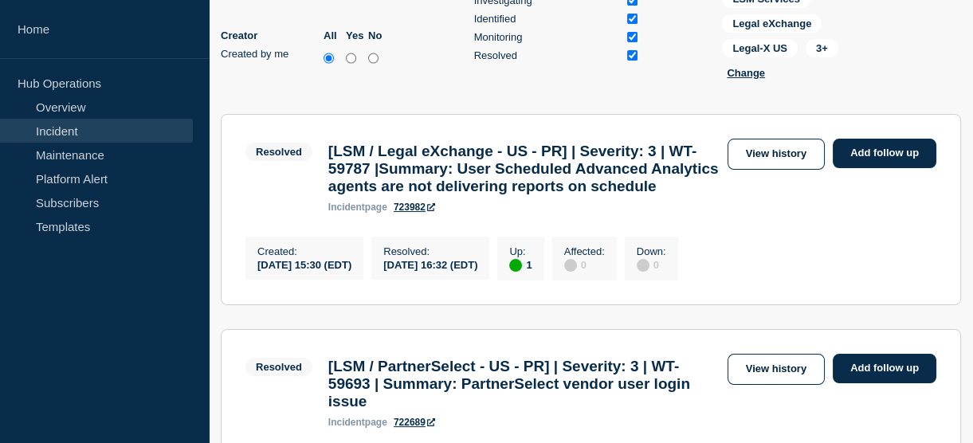
click at [816, 45] on span "3+" at bounding box center [822, 48] width 12 height 12
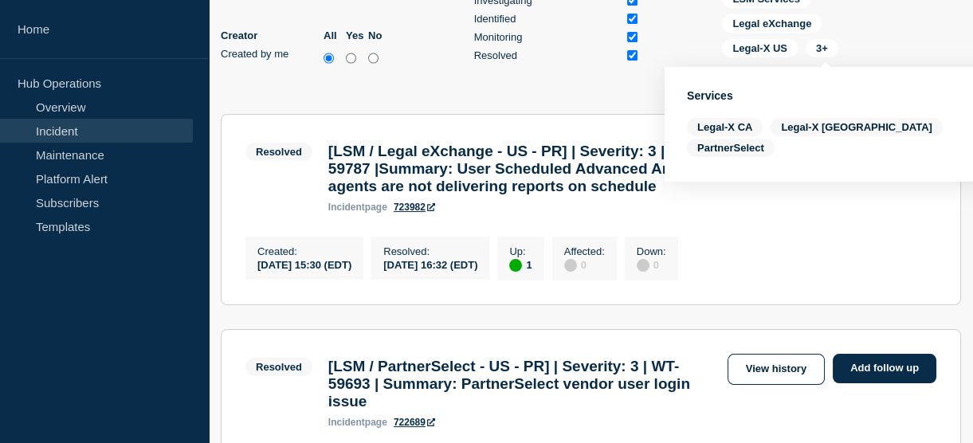
click at [877, 39] on div "LSM Services Legal eXchange Legal-X US 3+ Change" at bounding box center [801, 38] width 159 height 96
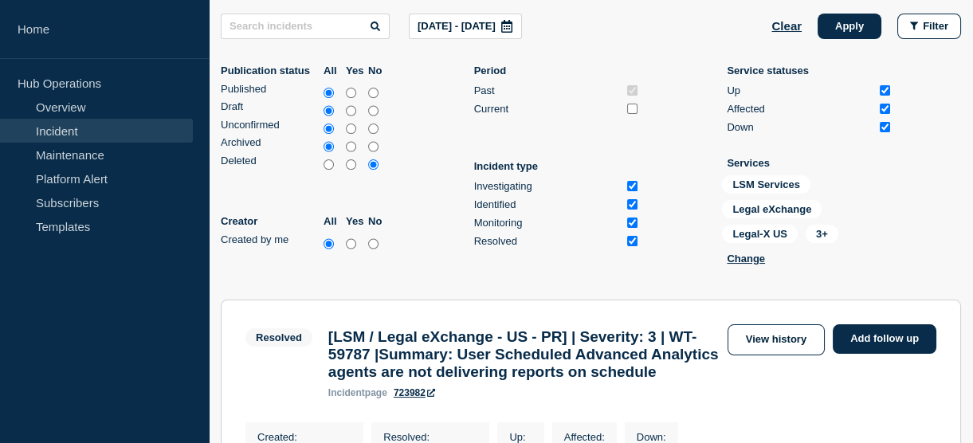
scroll to position [245, 0]
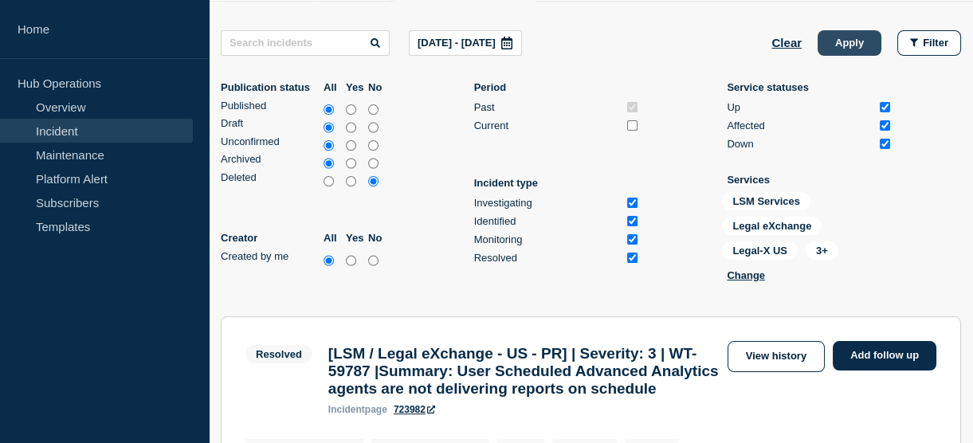
click at [845, 41] on button "Apply" at bounding box center [850, 42] width 64 height 25
click at [928, 41] on span "Filter" at bounding box center [935, 43] width 25 height 12
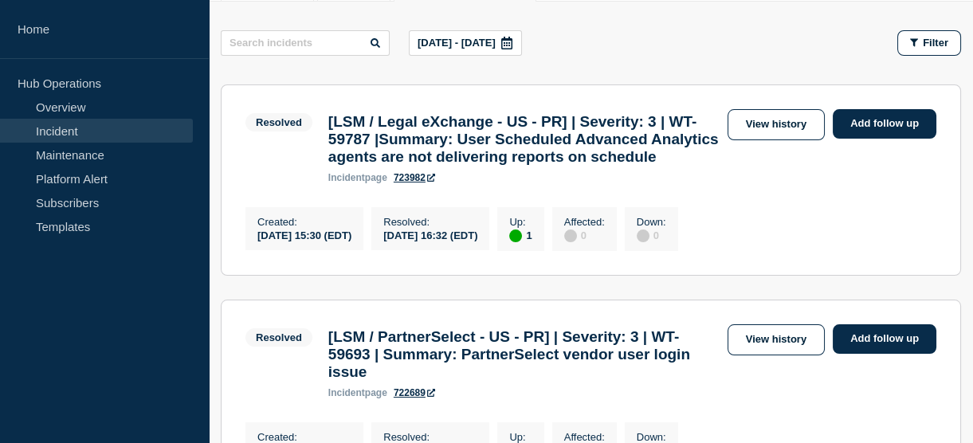
click at [791, 182] on div "Resolved [LSM / Legal eXchange - US - PR] | Severity: 3 | WT-59787 |Summary: Us…" at bounding box center [590, 146] width 691 height 74
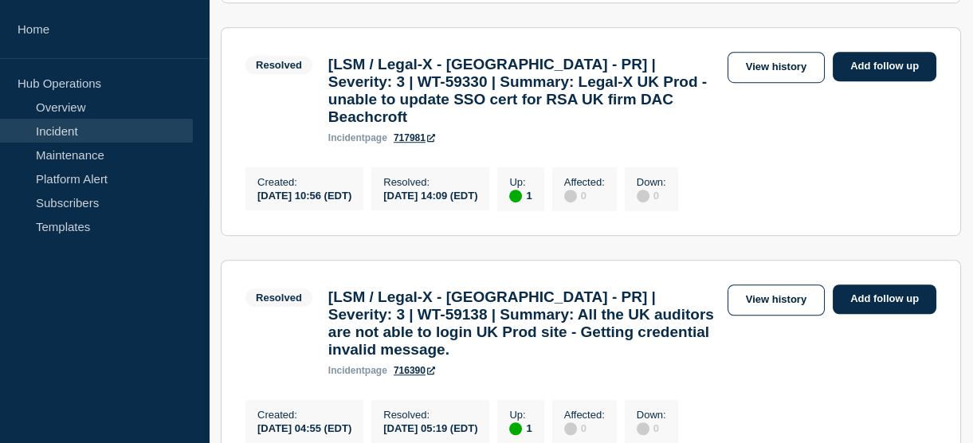
scroll to position [2505, 0]
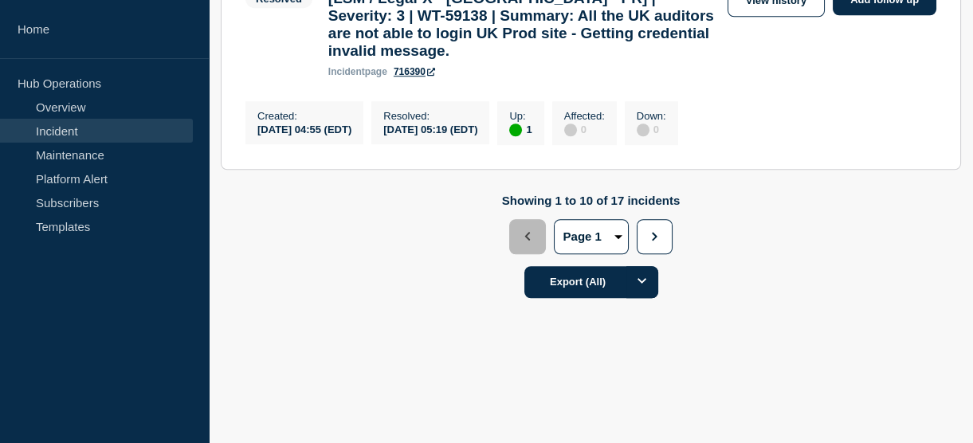
click at [614, 235] on select "Page 1 Page 2" at bounding box center [591, 236] width 75 height 35
click at [554, 219] on select "Page 1 Page 2" at bounding box center [591, 236] width 75 height 35
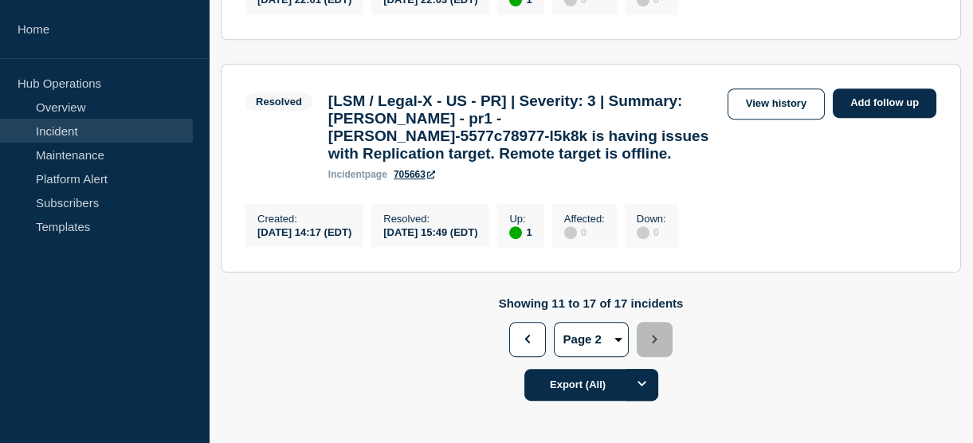
scroll to position [1594, 0]
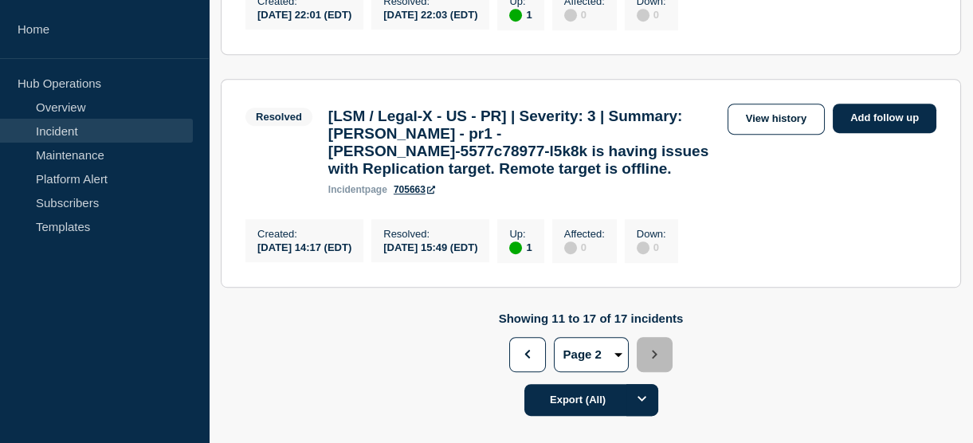
click at [743, 195] on div "Resolved [LSM / Legal-X - US - PR] | Severity: 3 | Summary: MinIO - pr1 - minio…" at bounding box center [590, 150] width 691 height 92
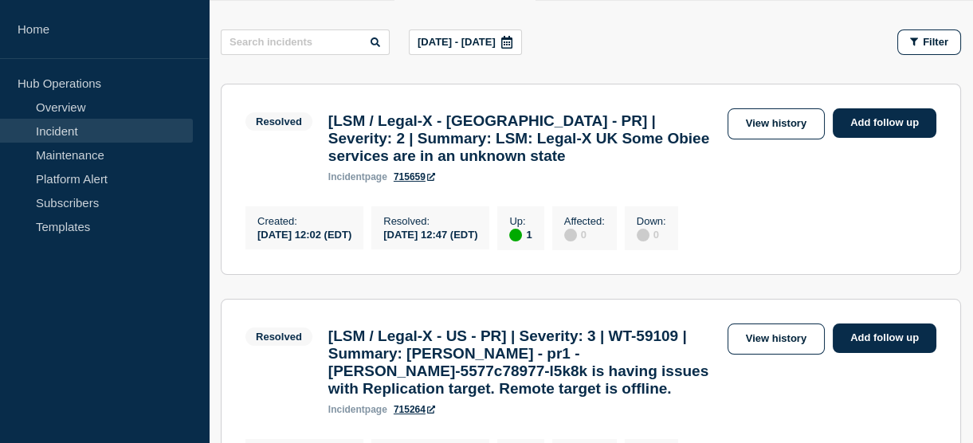
scroll to position [222, 0]
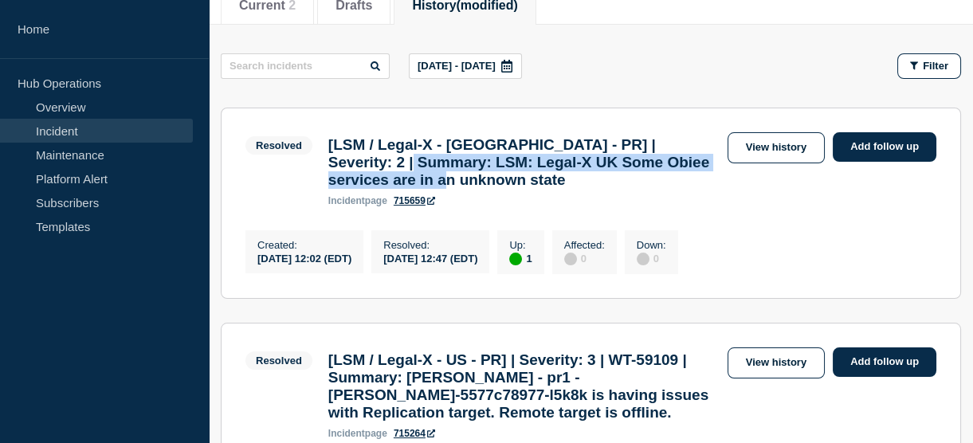
drag, startPoint x: 464, startPoint y: 171, endPoint x: 602, endPoint y: 190, distance: 140.1
click at [602, 189] on h3 "[LSM / Legal-X - UK - PR] | Severity: 2 | Summary: LSM: Legal-X UK Some Obiee s…" at bounding box center [523, 162] width 391 height 53
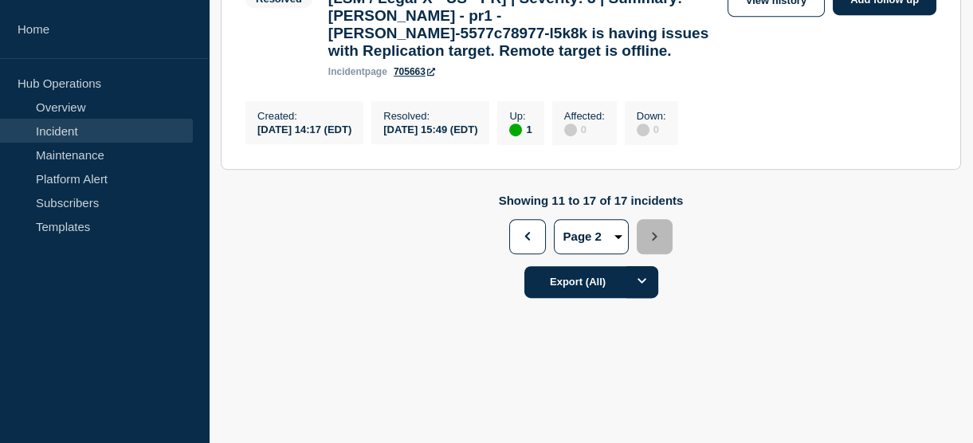
scroll to position [1826, 0]
click at [526, 242] on button "Previous" at bounding box center [527, 236] width 36 height 35
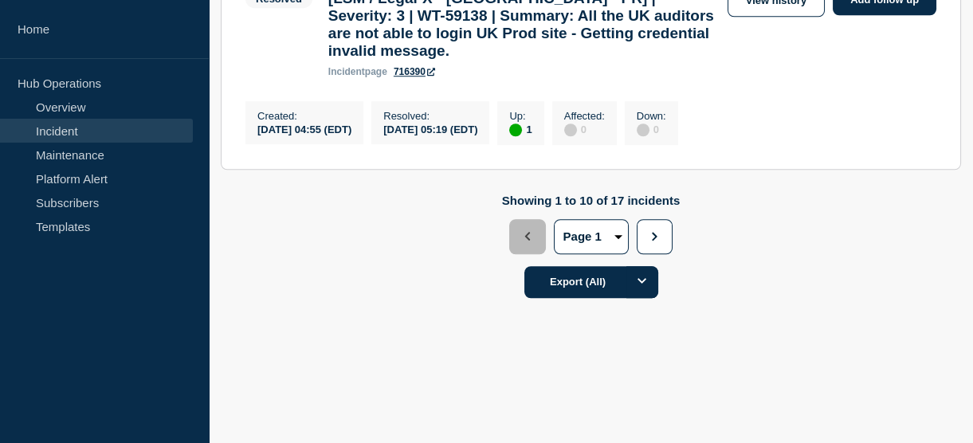
scroll to position [2362, 0]
click at [310, 135] on div "2025-09-15 04:55 (EDT)" at bounding box center [304, 129] width 94 height 14
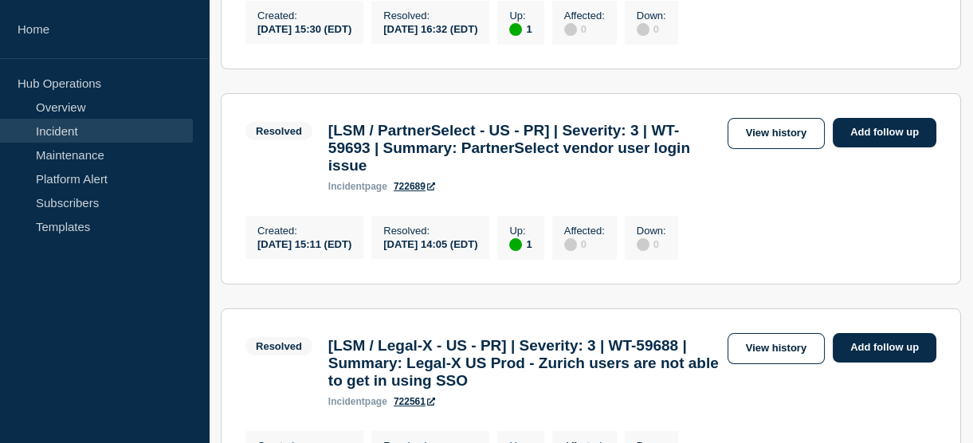
scroll to position [457, 0]
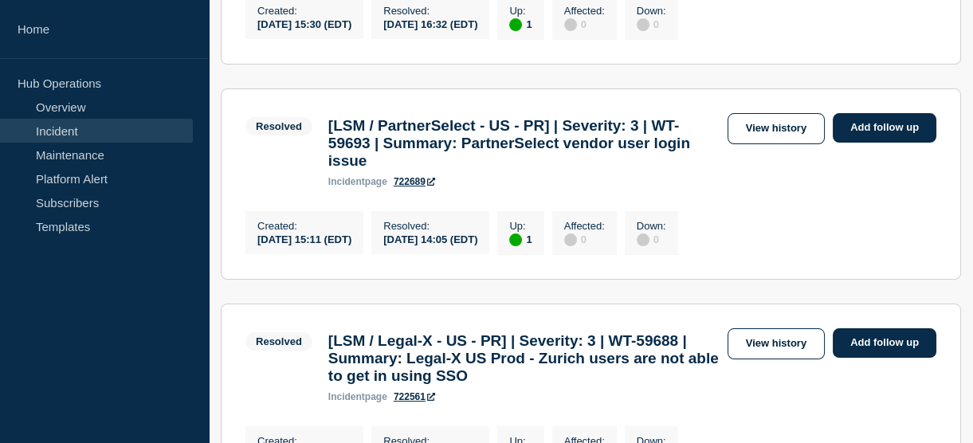
click at [568, 170] on h3 "[LSM / PartnerSelect - US - PR] | Severity: 3 | WT-59693 | Summary: PartnerSele…" at bounding box center [523, 143] width 391 height 53
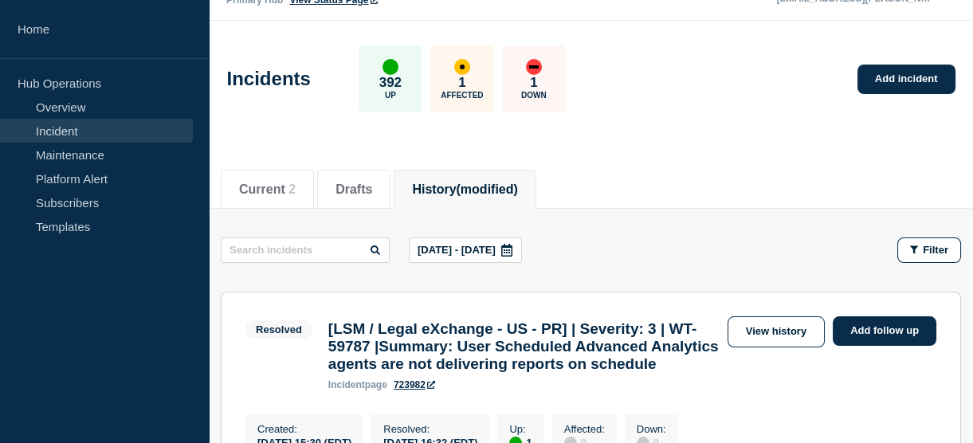
scroll to position [37, 0]
